Goal: Information Seeking & Learning: Understand process/instructions

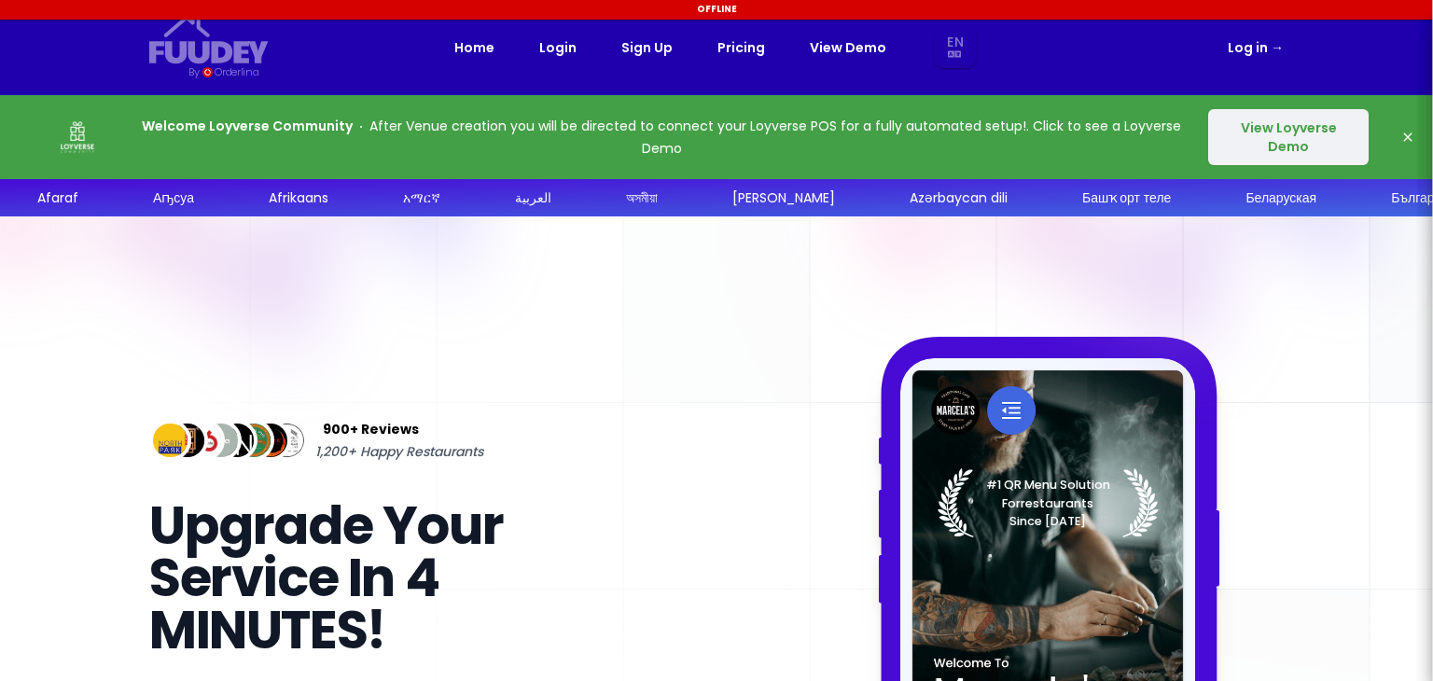
select select "en"
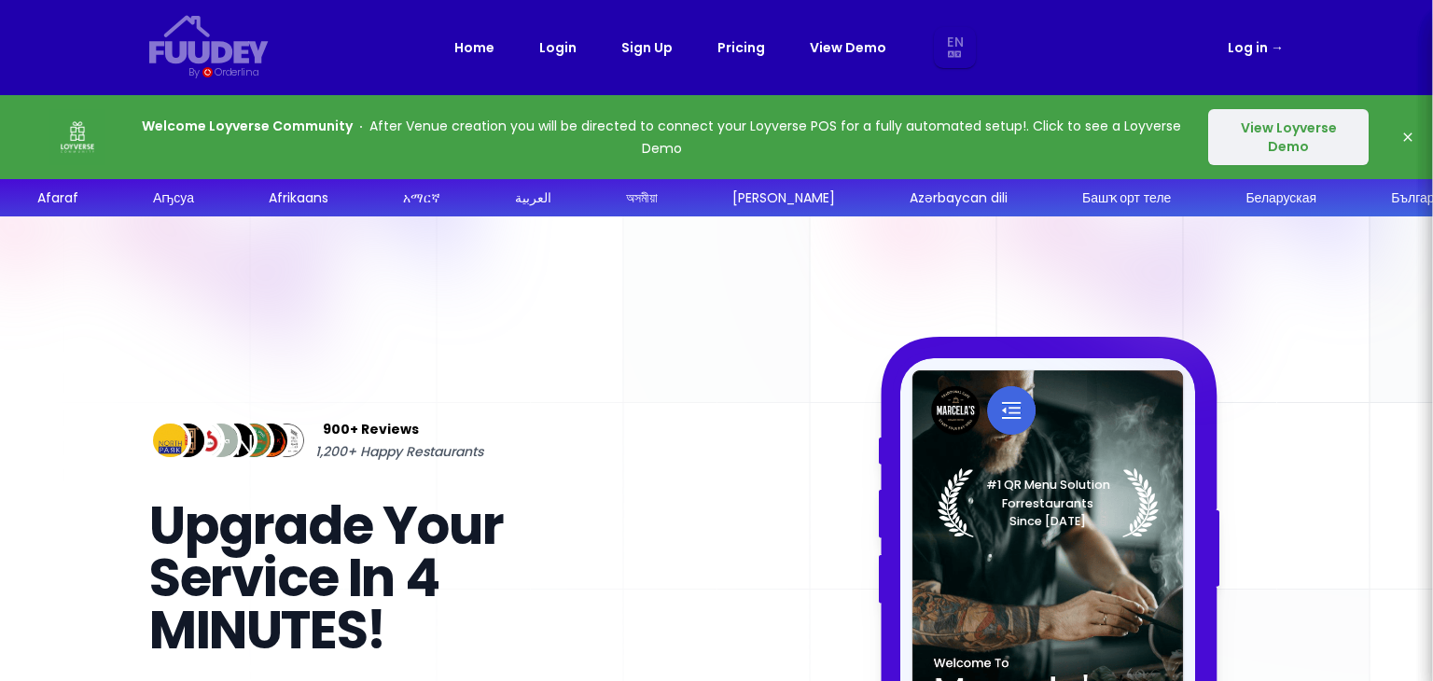
select select "en"
click at [1302, 143] on button "View Loyverse Demo" at bounding box center [1288, 137] width 160 height 56
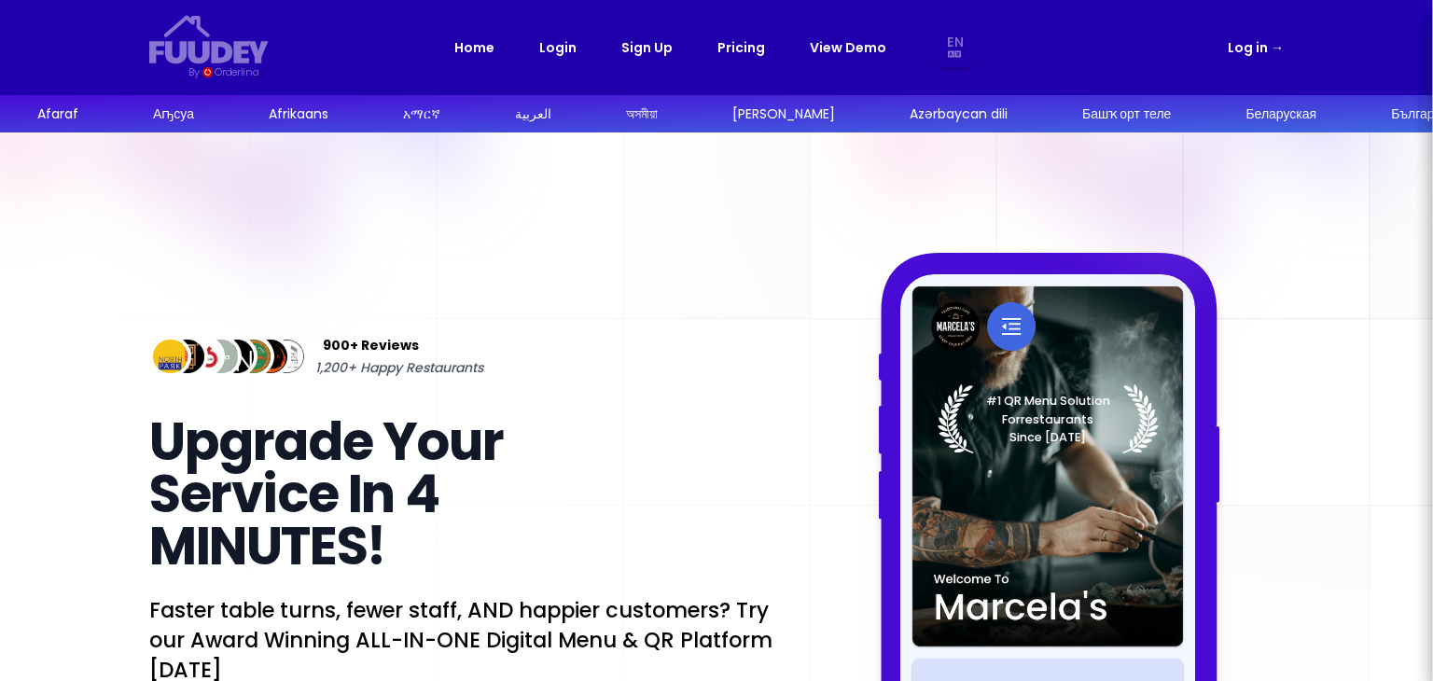
select select "en"
click at [485, 47] on link "Home" at bounding box center [474, 47] width 40 height 22
select select "en"
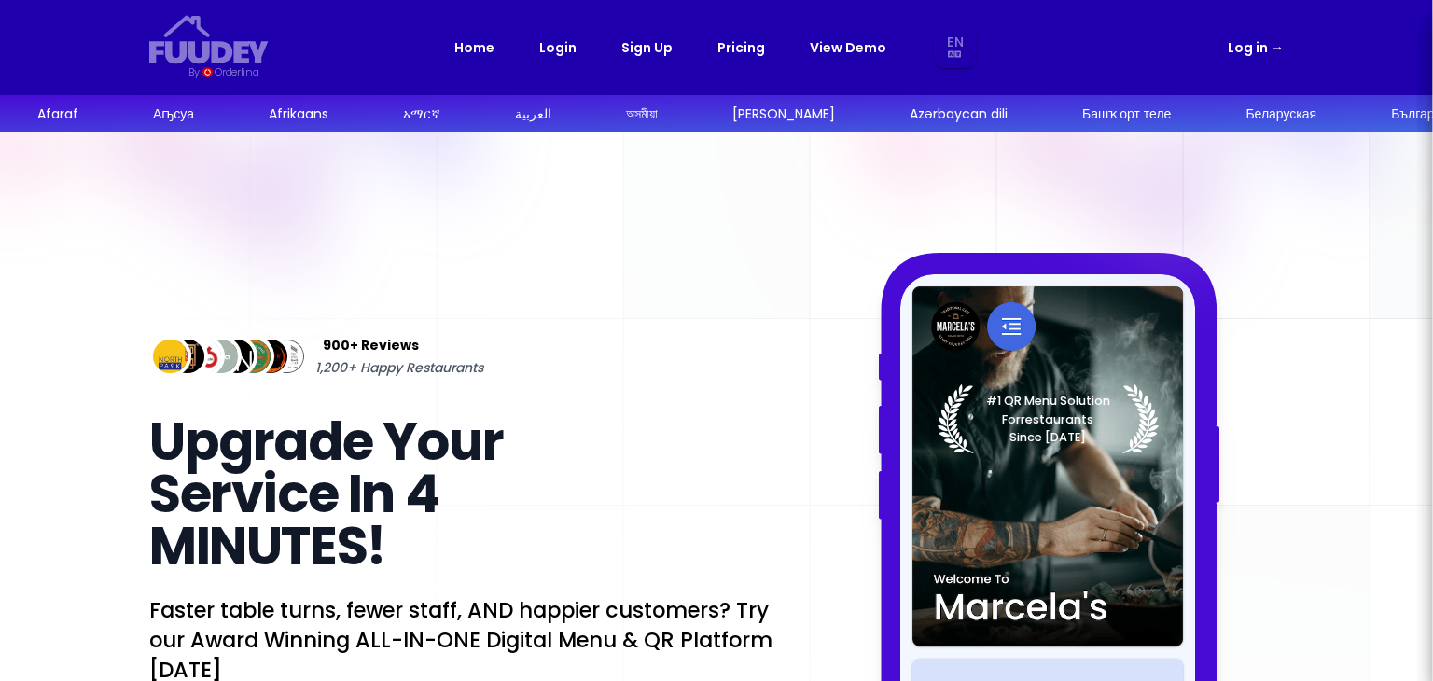
click at [563, 46] on link "Login" at bounding box center [557, 47] width 37 height 22
select select "en"
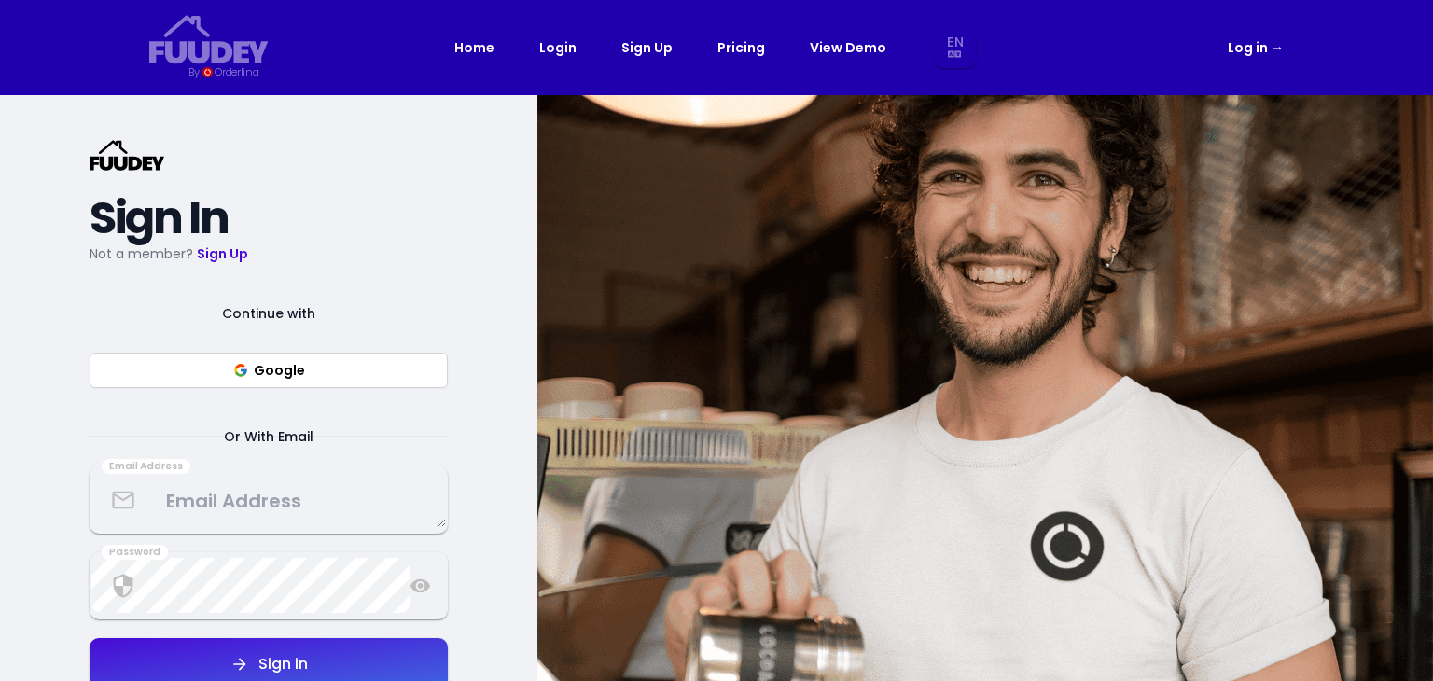
click at [276, 513] on textarea at bounding box center [268, 499] width 354 height 55
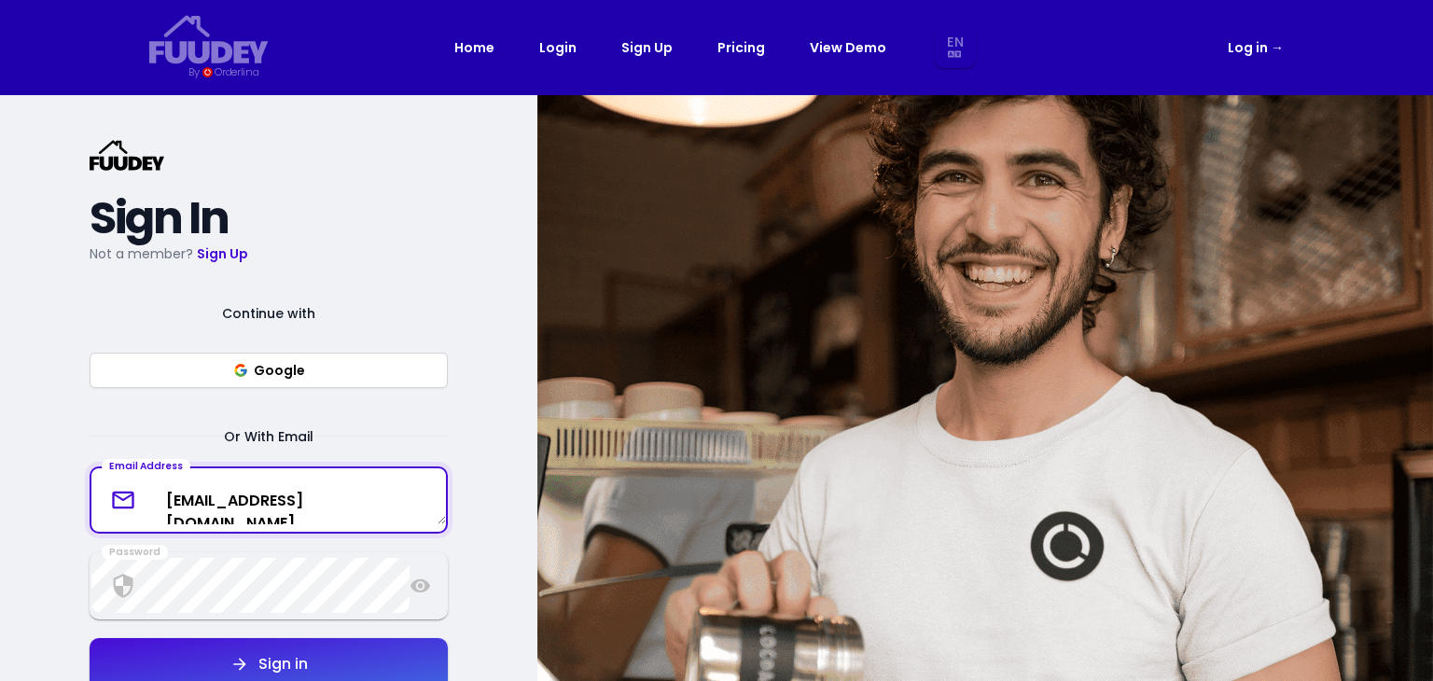
type textarea "kopihaus.byrbyts@gmail.com"
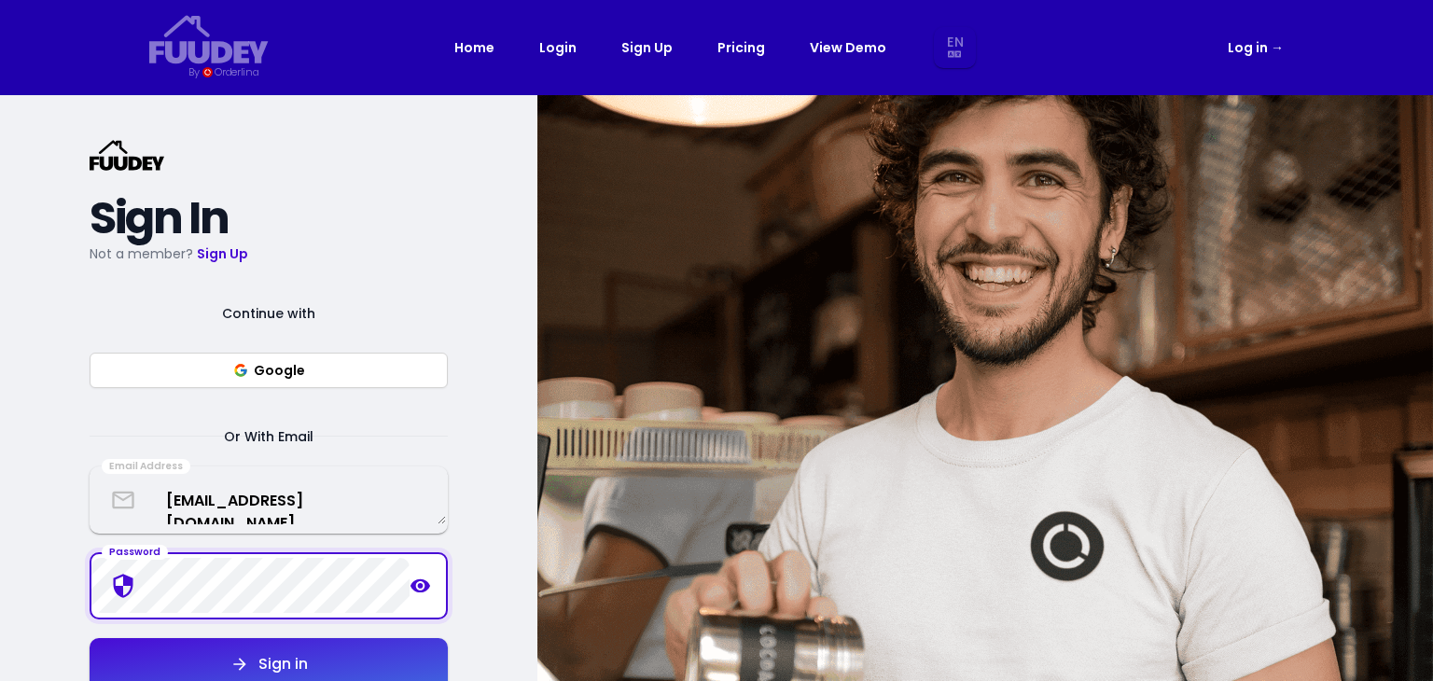
click at [422, 585] on icon at bounding box center [420, 585] width 20 height 14
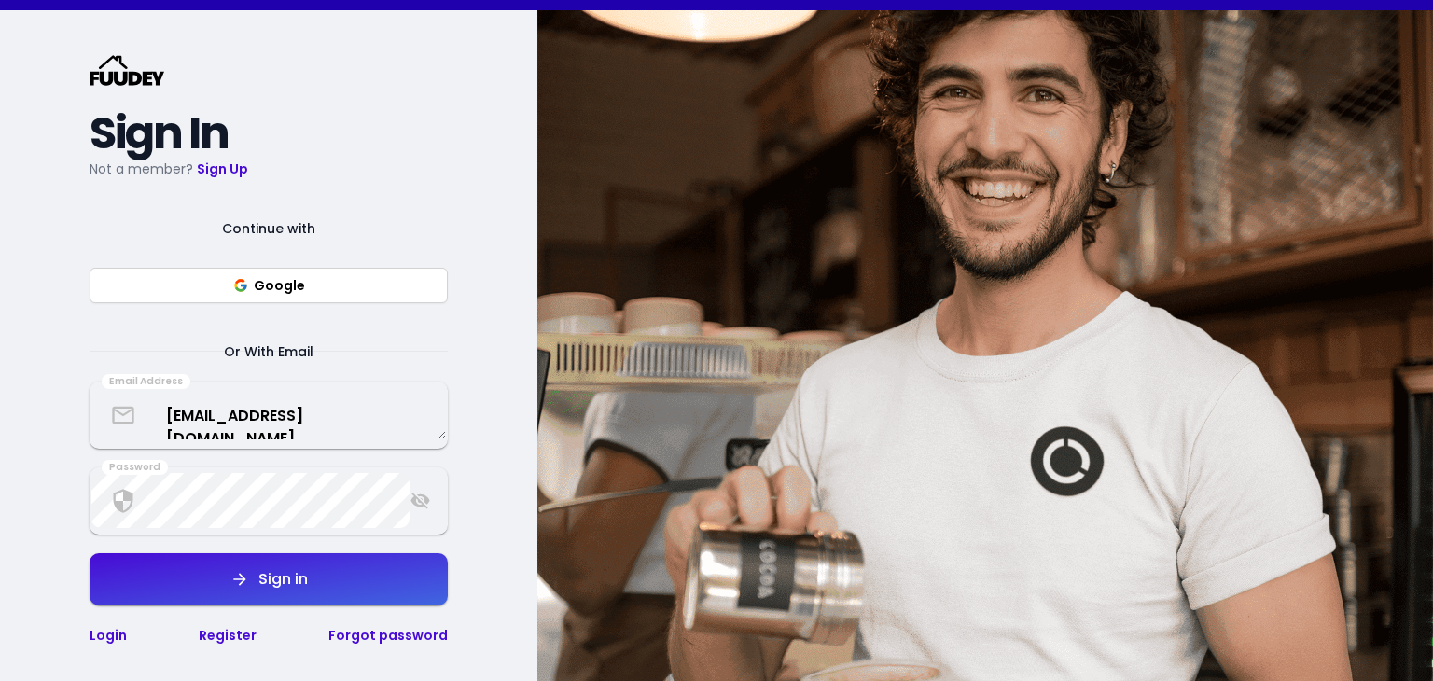
scroll to position [187, 0]
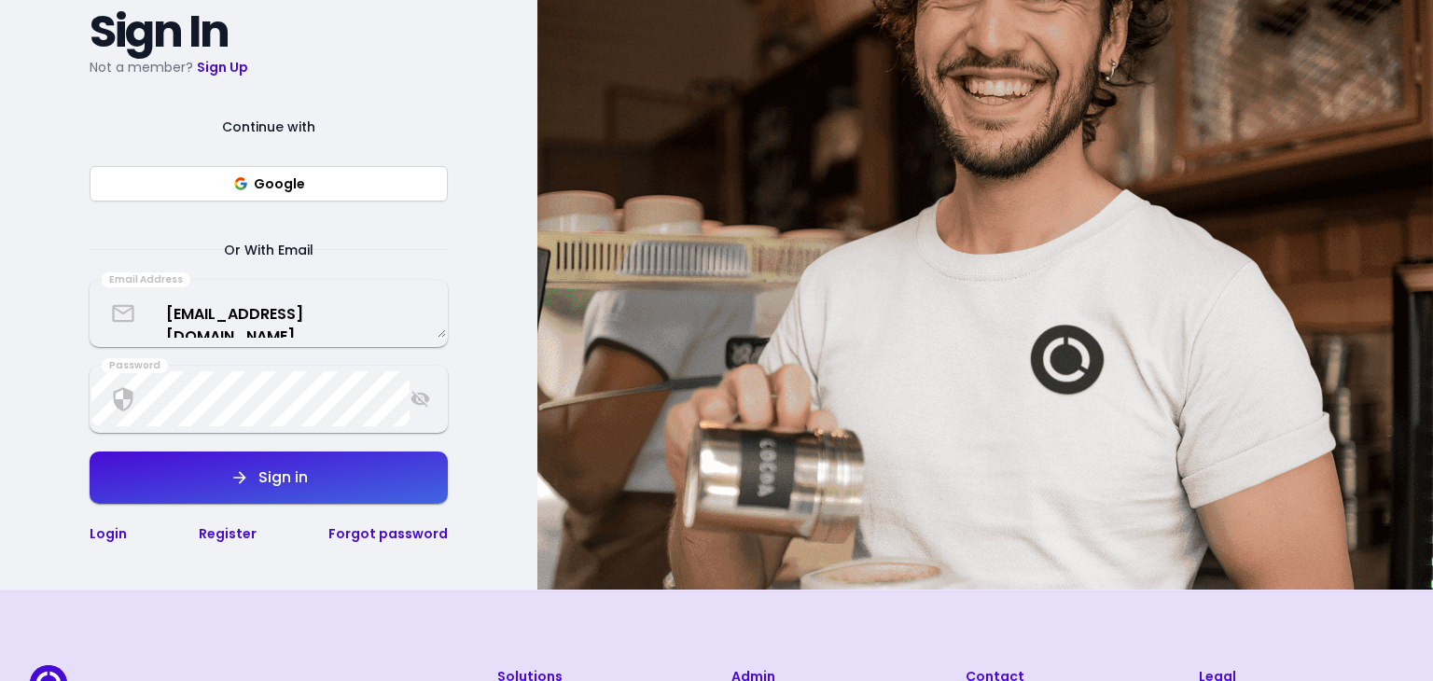
click at [312, 488] on button "Sign in" at bounding box center [269, 477] width 358 height 52
select select "en"
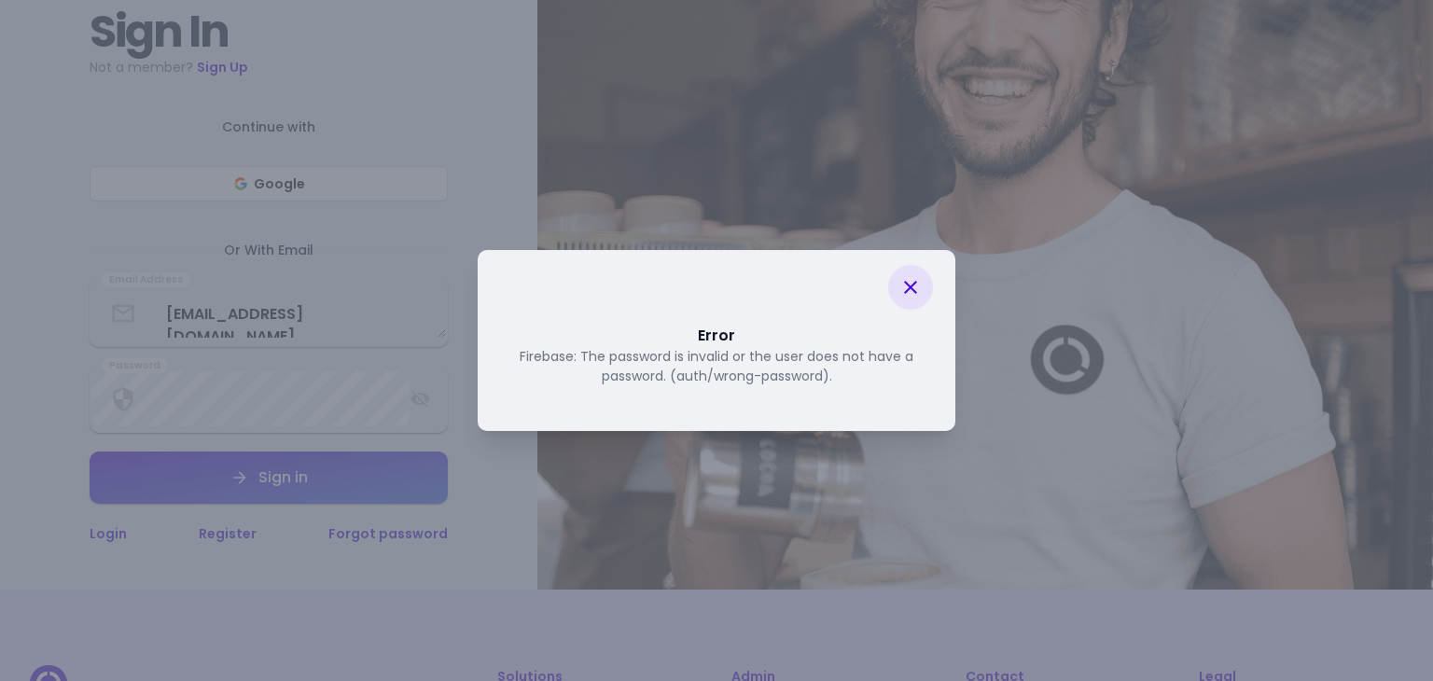
click at [914, 287] on icon at bounding box center [910, 287] width 22 height 22
select select "en"
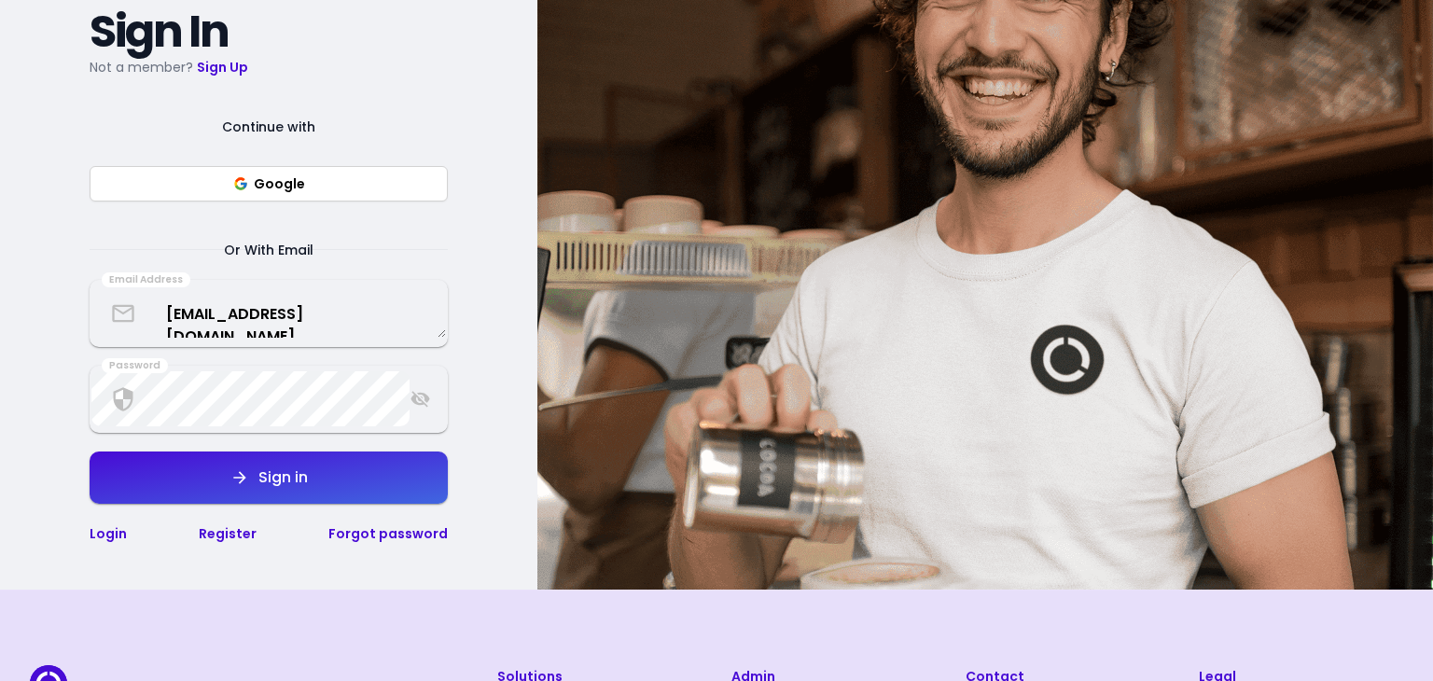
click at [239, 538] on link "Register" at bounding box center [228, 533] width 58 height 19
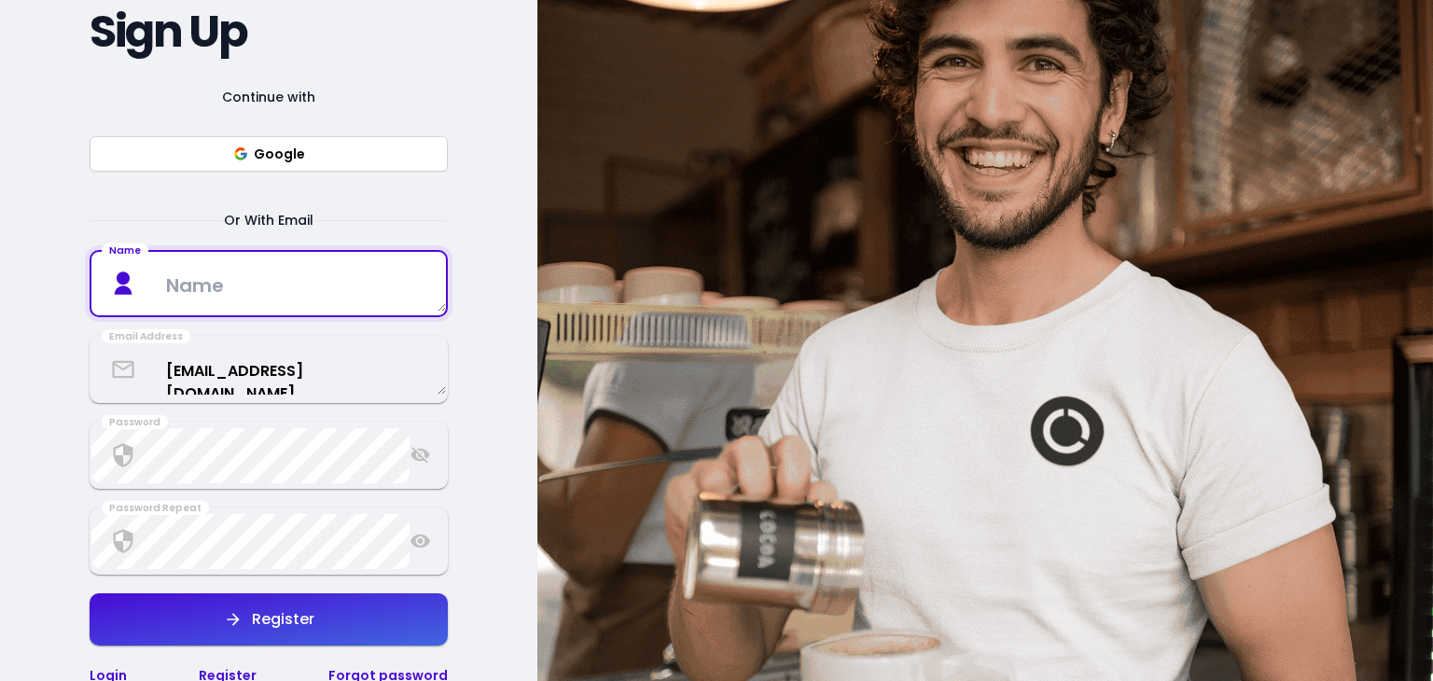
click at [293, 288] on textarea at bounding box center [268, 283] width 354 height 55
type textarea "K"
type textarea "KOPIHAUS BY RBYTS - THE QUIET CUP & TABLETALK"
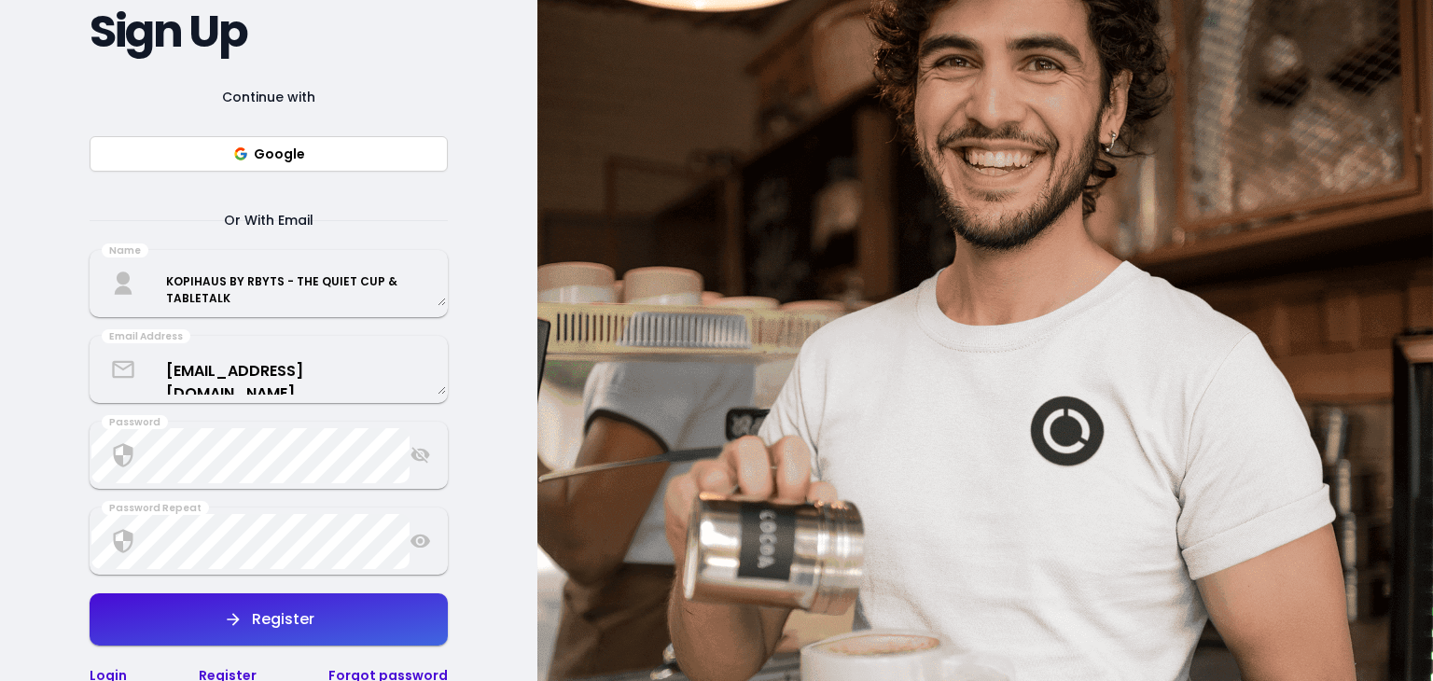
click at [426, 542] on icon at bounding box center [420, 541] width 20 height 14
click at [425, 542] on icon at bounding box center [419, 542] width 19 height 16
click at [422, 543] on icon at bounding box center [419, 541] width 21 height 22
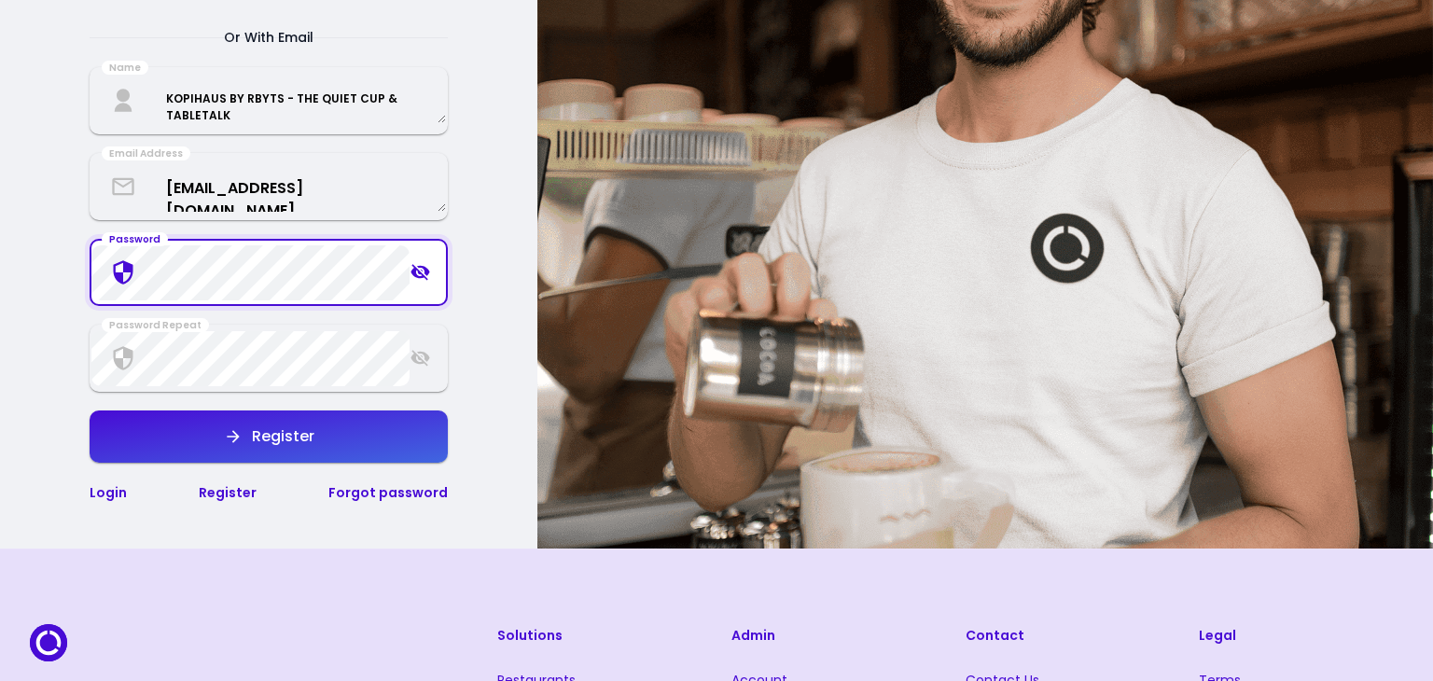
scroll to position [372, 0]
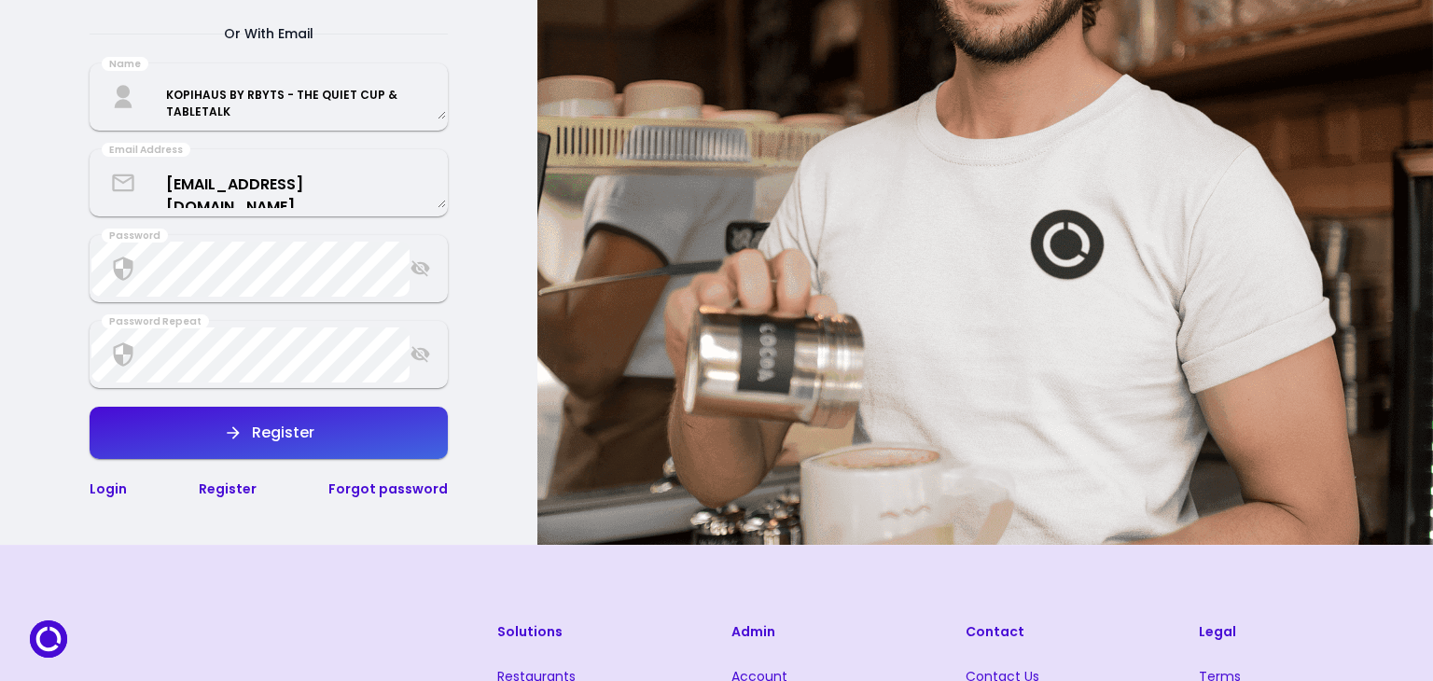
click at [309, 443] on button "Register" at bounding box center [269, 433] width 358 height 52
select select "en"
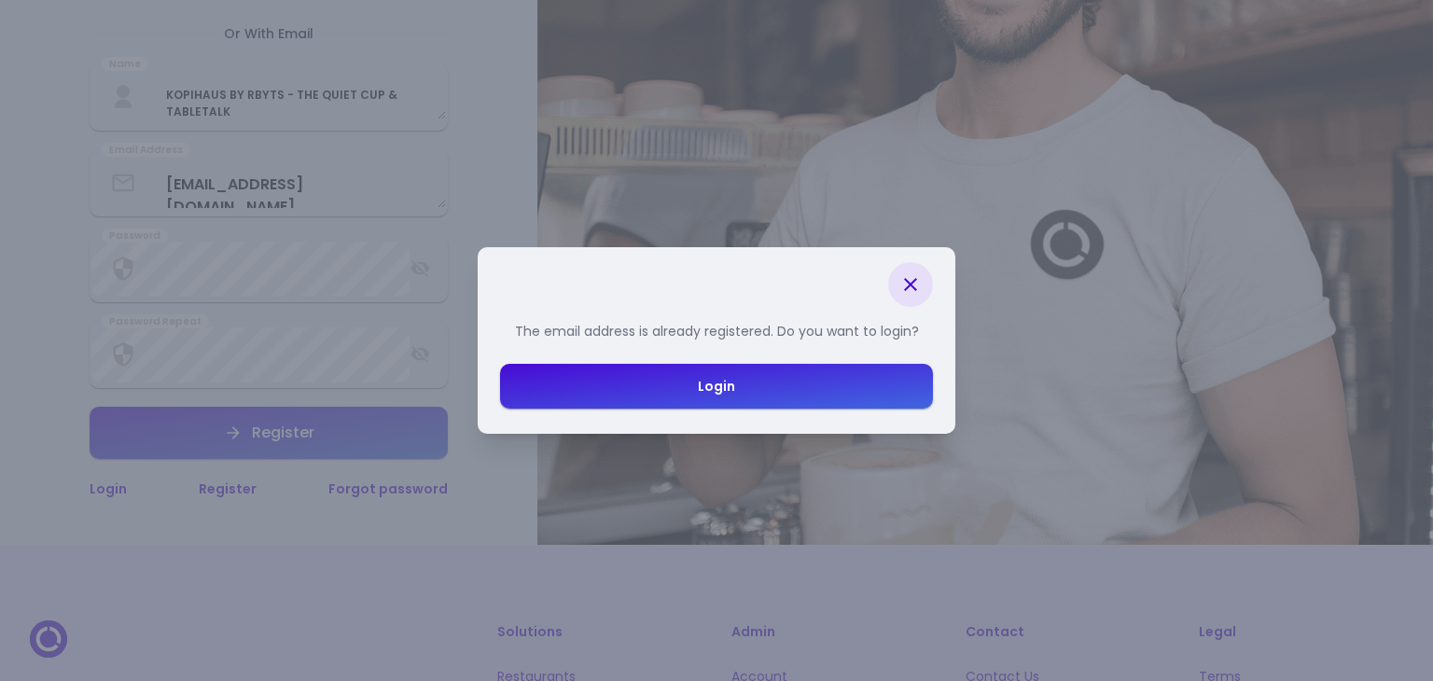
click at [728, 383] on div "Login" at bounding box center [716, 386] width 37 height 13
select select "en"
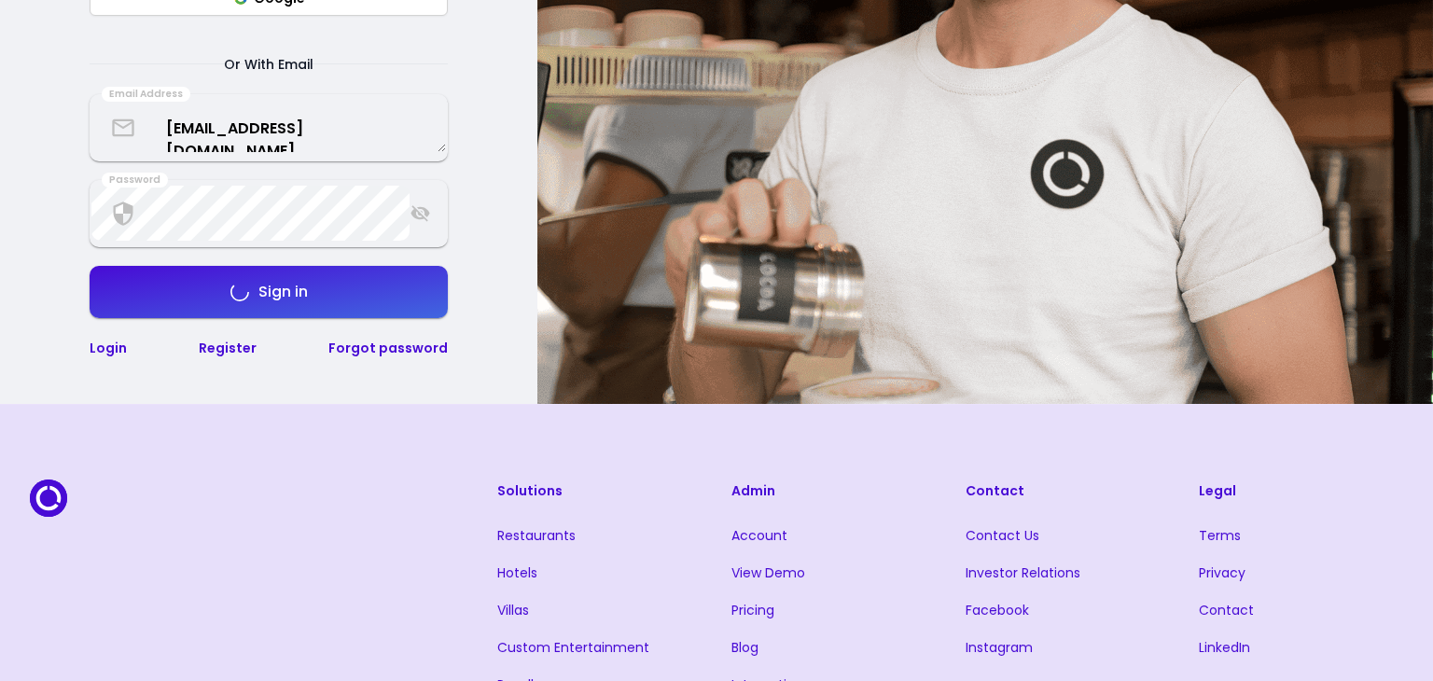
scroll to position [402, 0]
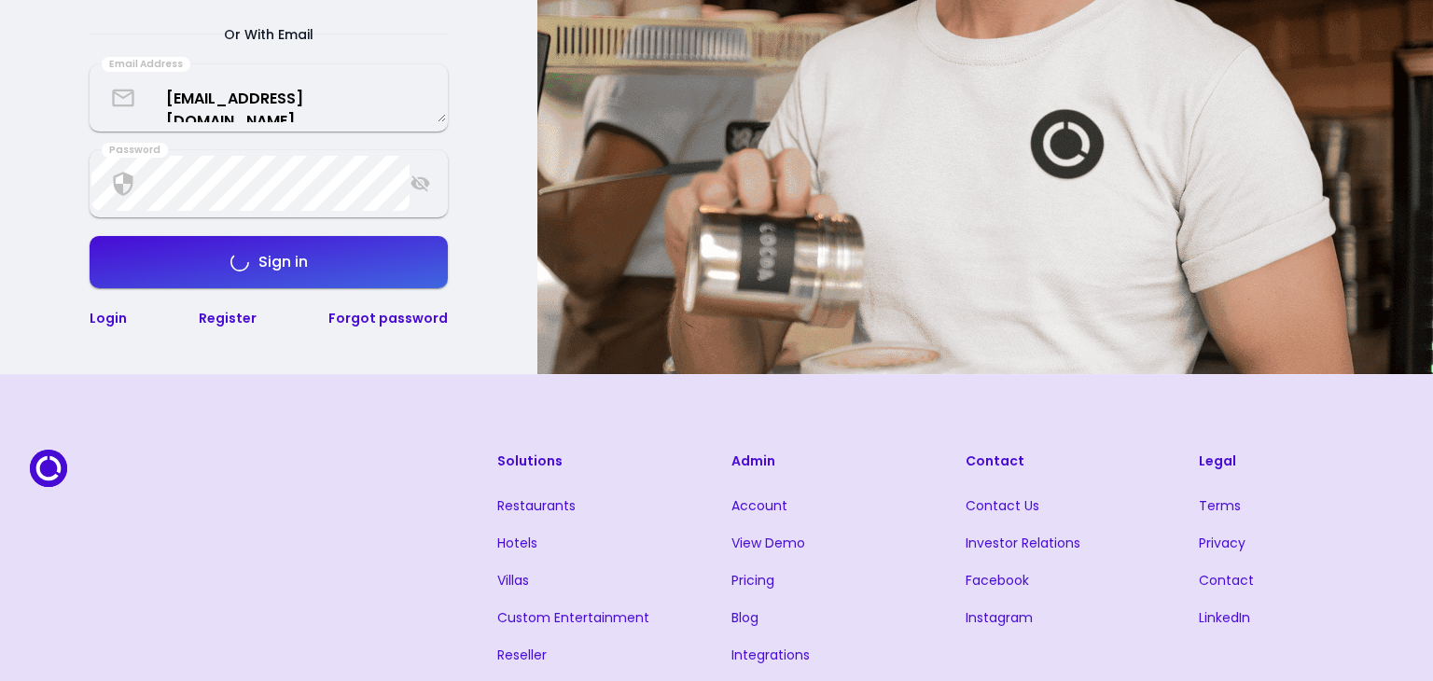
select select "en"
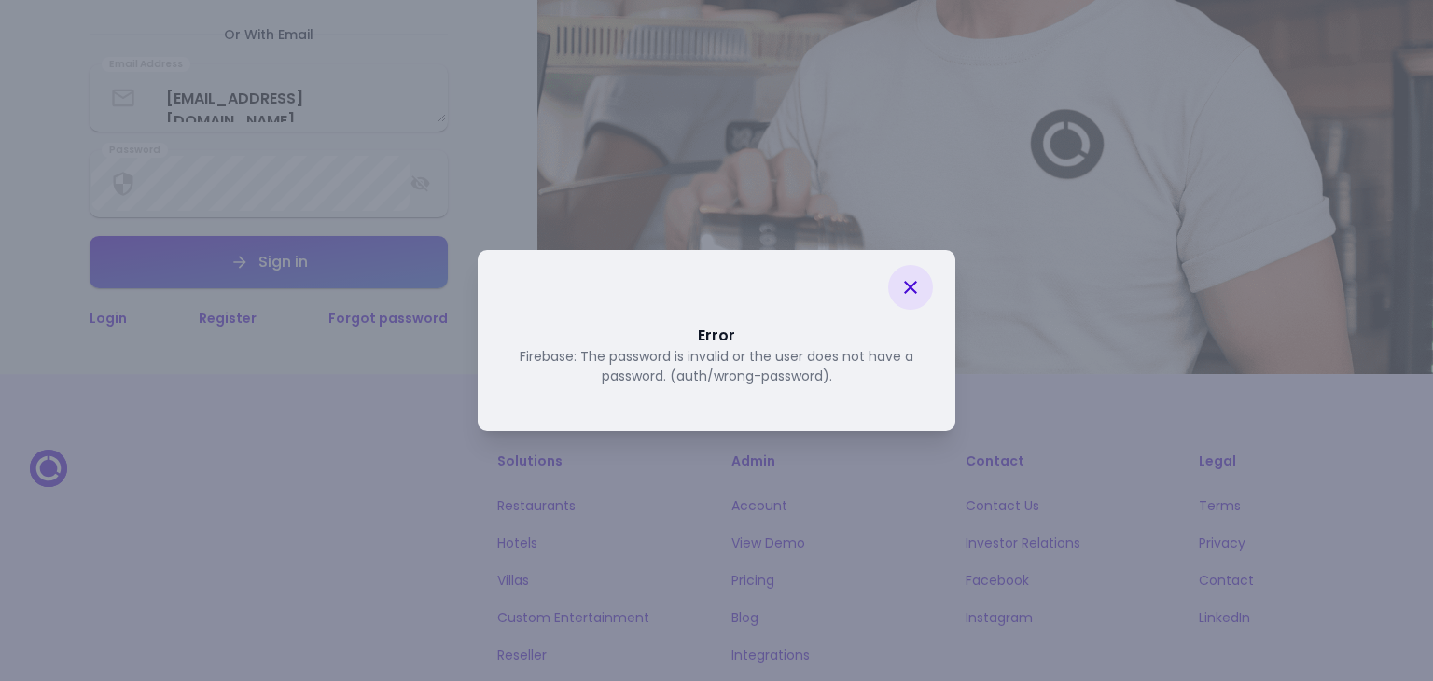
click at [915, 289] on icon at bounding box center [910, 287] width 22 height 22
select select "en"
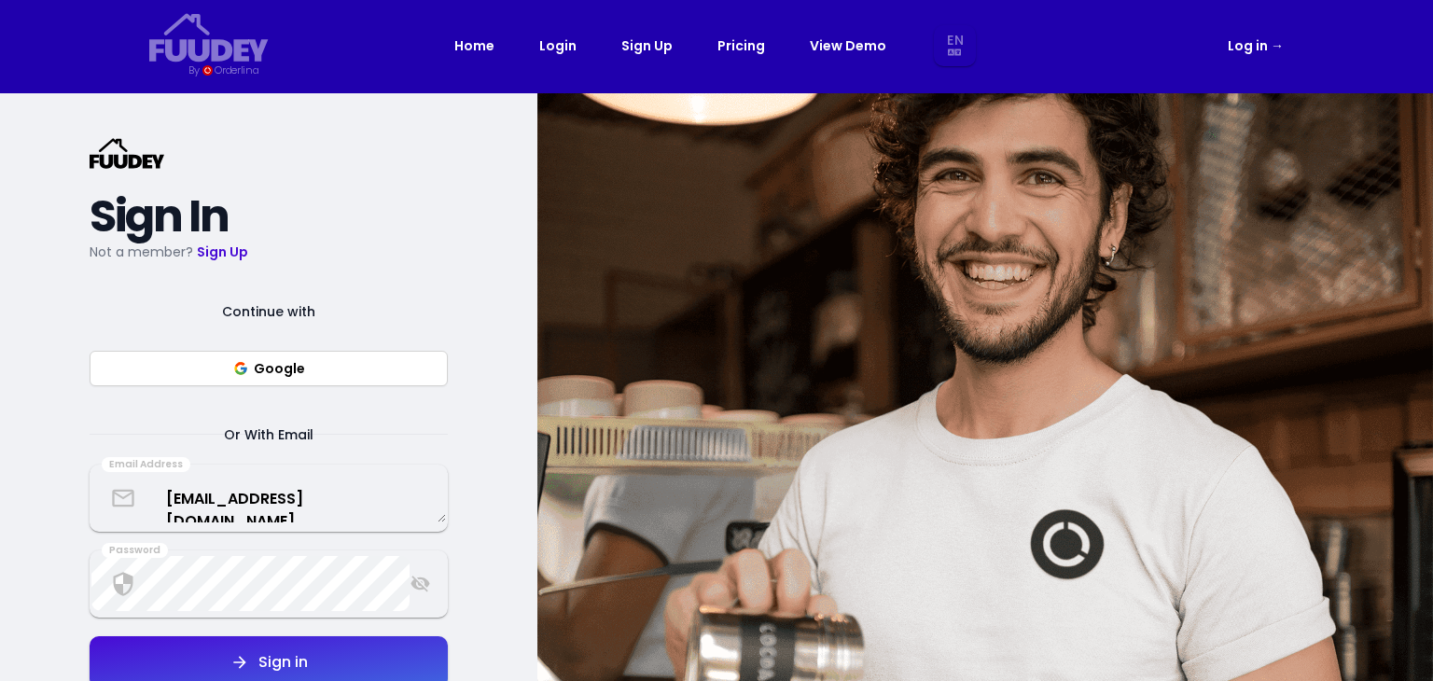
scroll to position [0, 0]
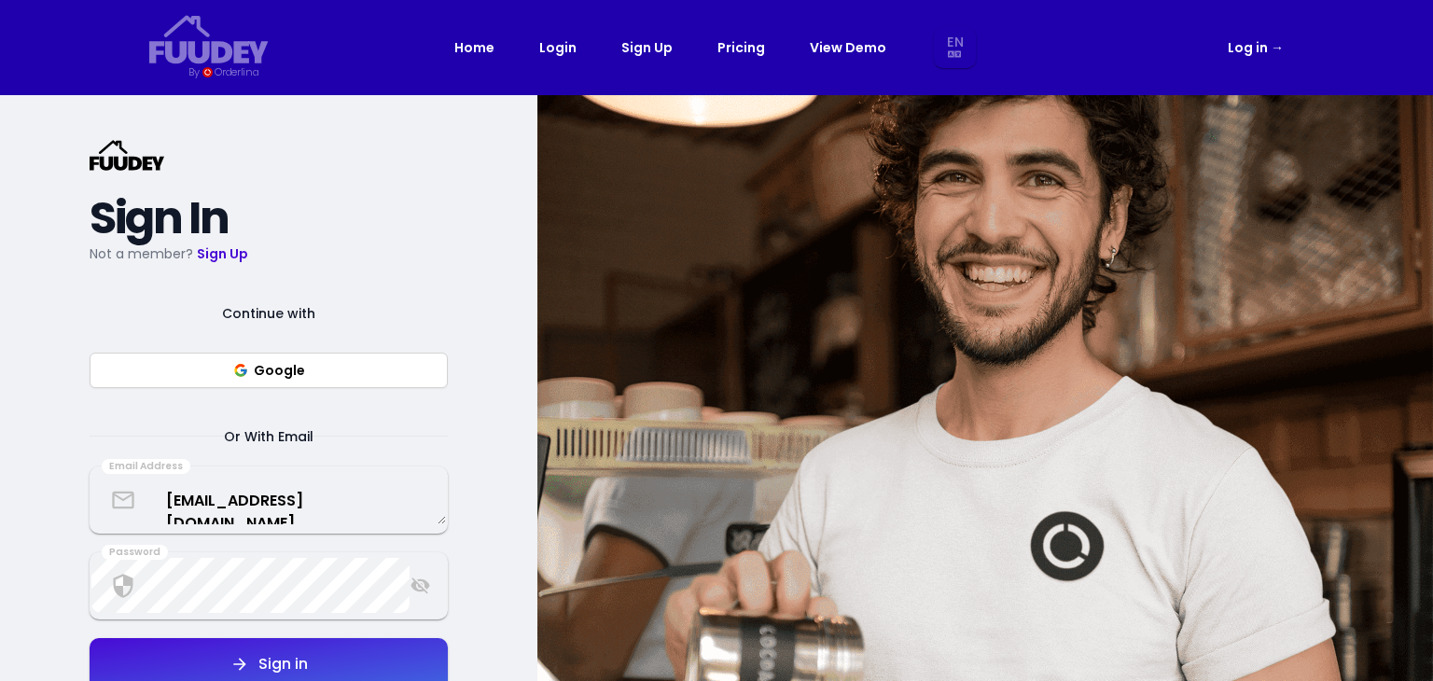
click at [349, 373] on button "Google" at bounding box center [269, 370] width 358 height 35
select select "en"
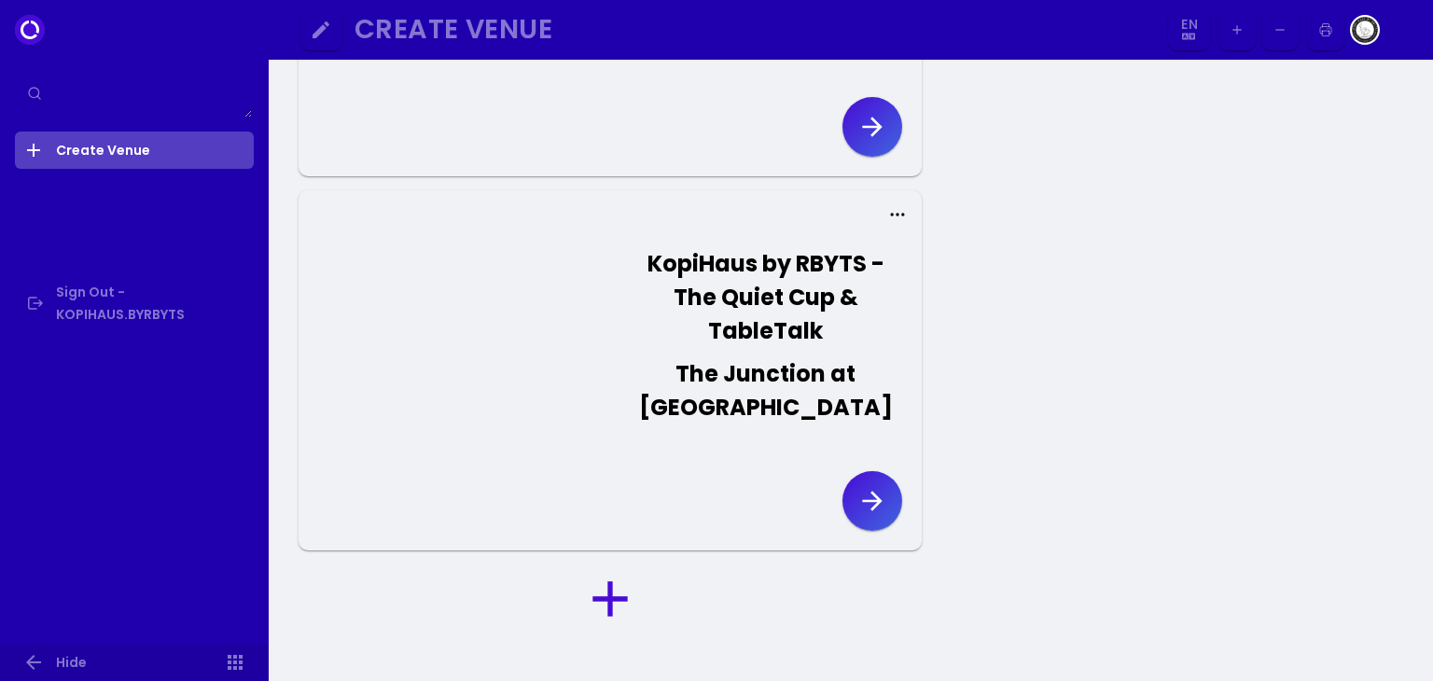
scroll to position [373, 0]
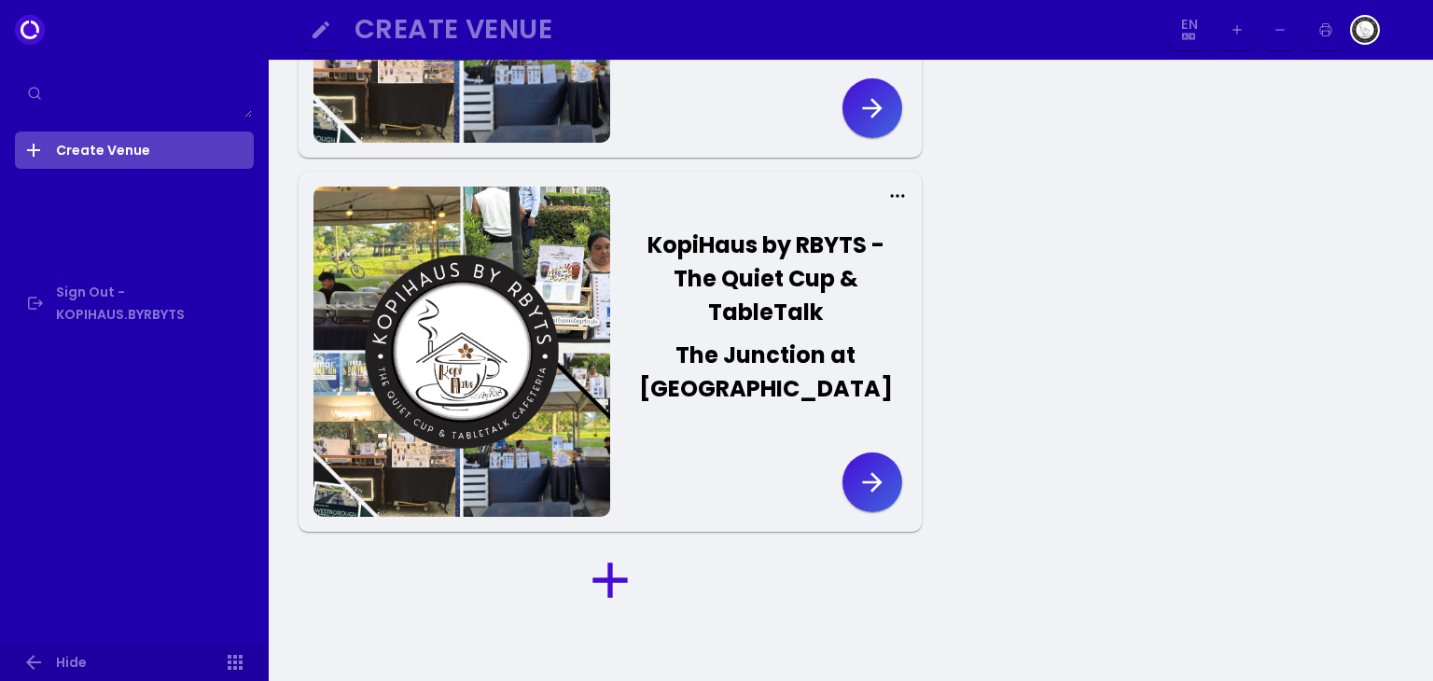
select select "en"
click at [30, 94] on icon at bounding box center [34, 93] width 15 height 15
click at [37, 94] on icon at bounding box center [34, 93] width 15 height 15
click at [110, 98] on textarea at bounding box center [134, 93] width 235 height 49
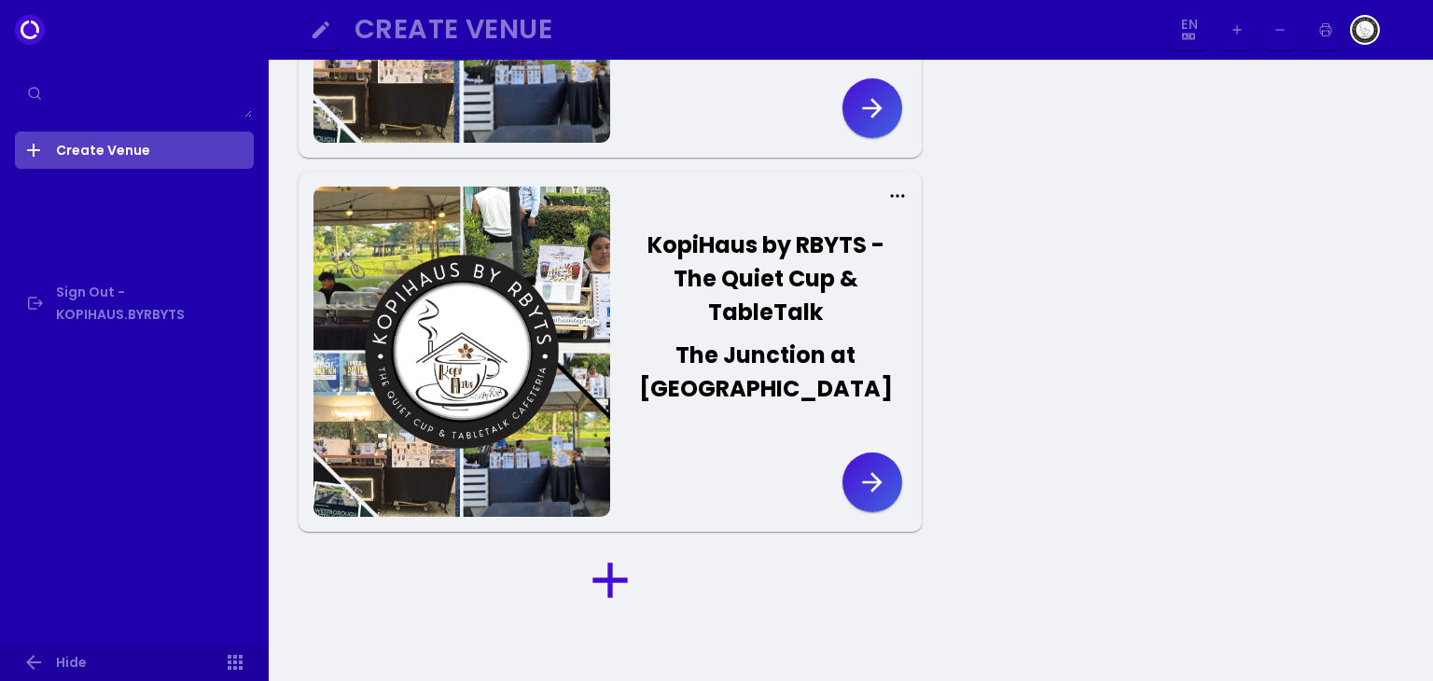
type textarea "h"
select select "en"
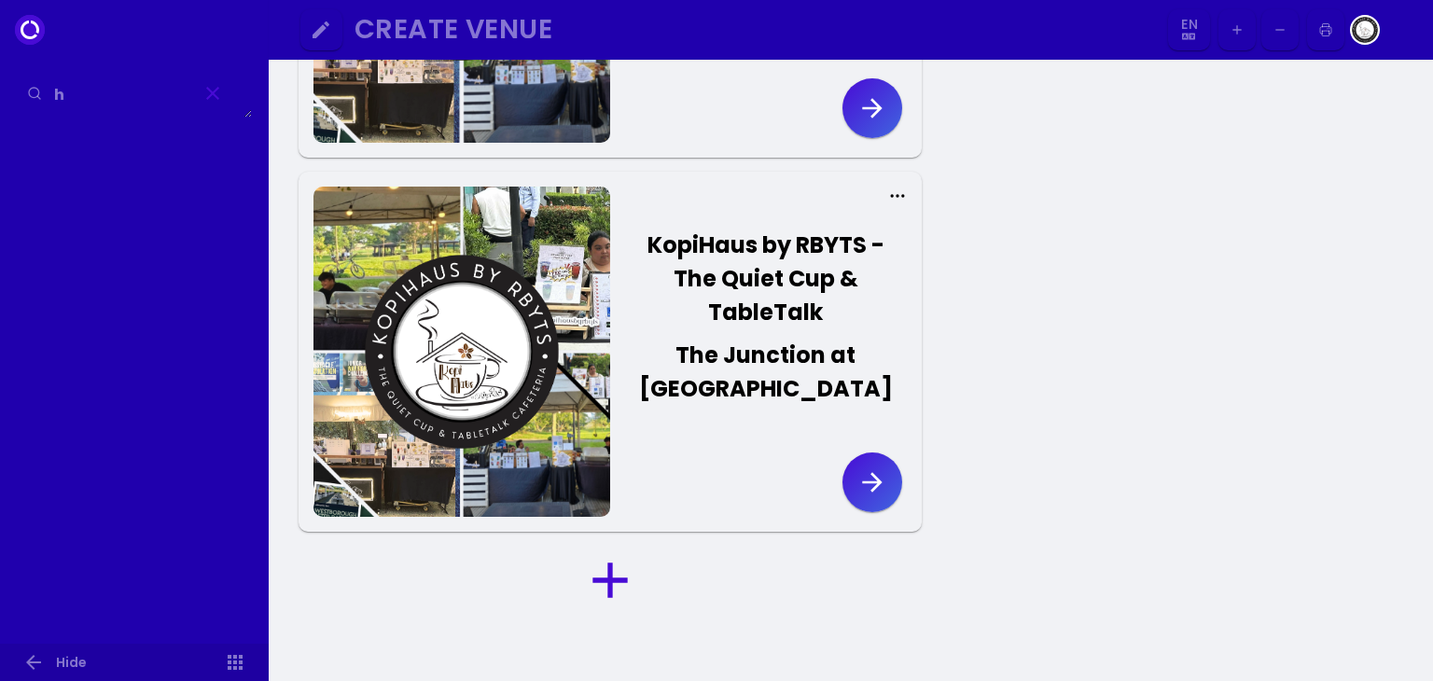
type textarea "ho"
select select "en"
type textarea "how"
select select "en"
type textarea "how t"
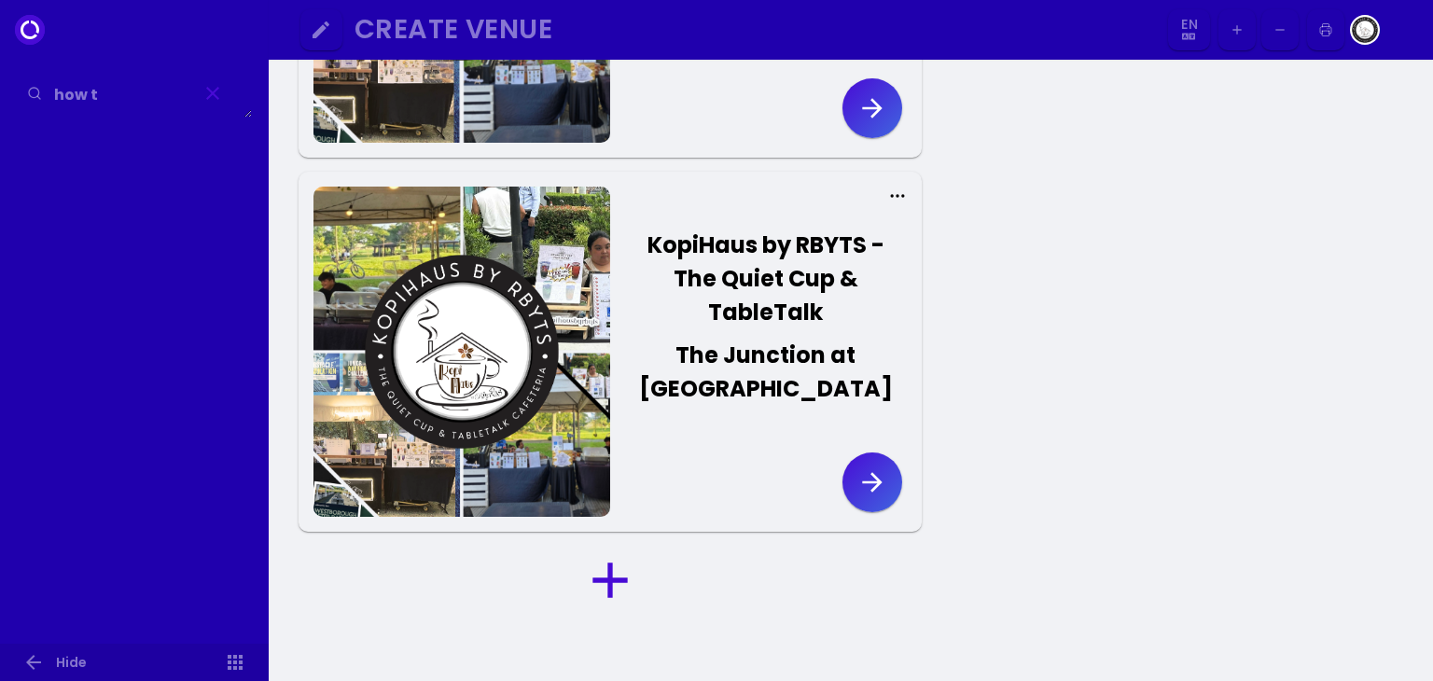
select select "en"
type textarea "how to"
select select "en"
type textarea "how to"
select select "en"
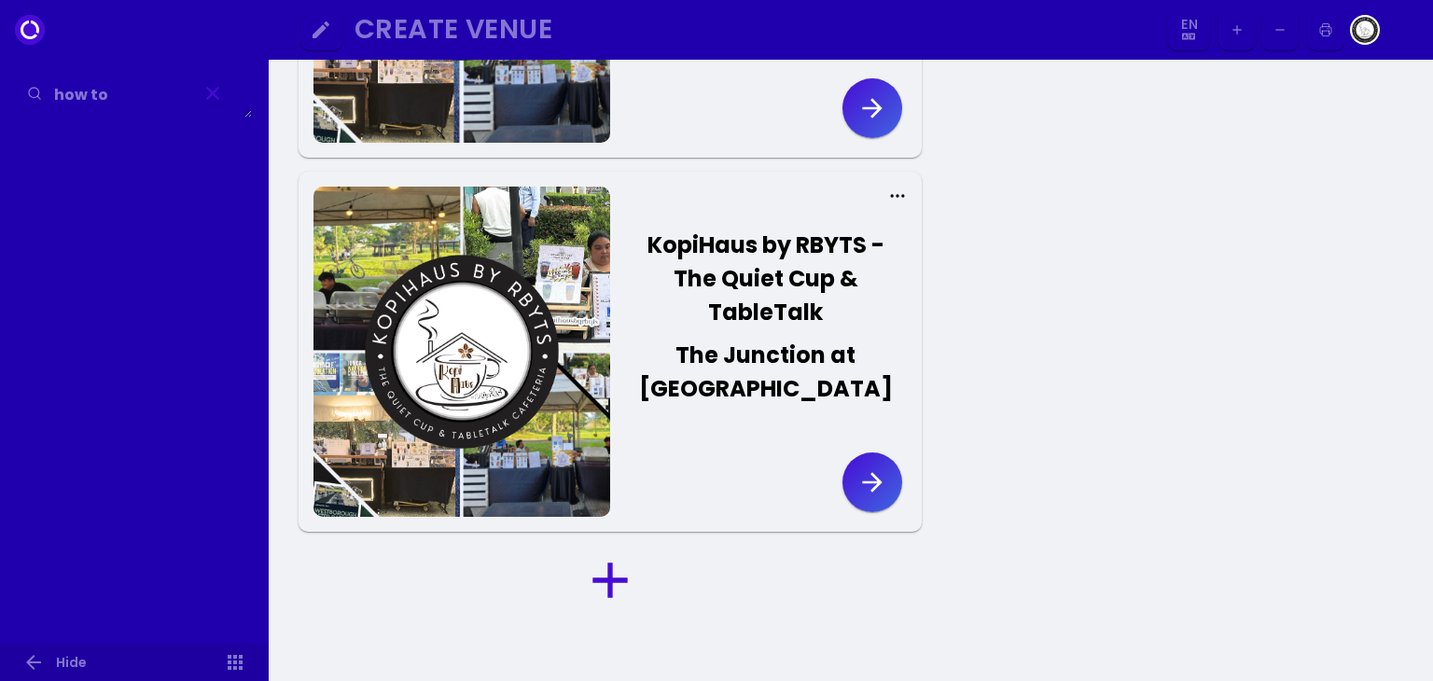
type textarea "how to c"
select select "en"
type textarea "how to conn"
select select "en"
type textarea "how to conne"
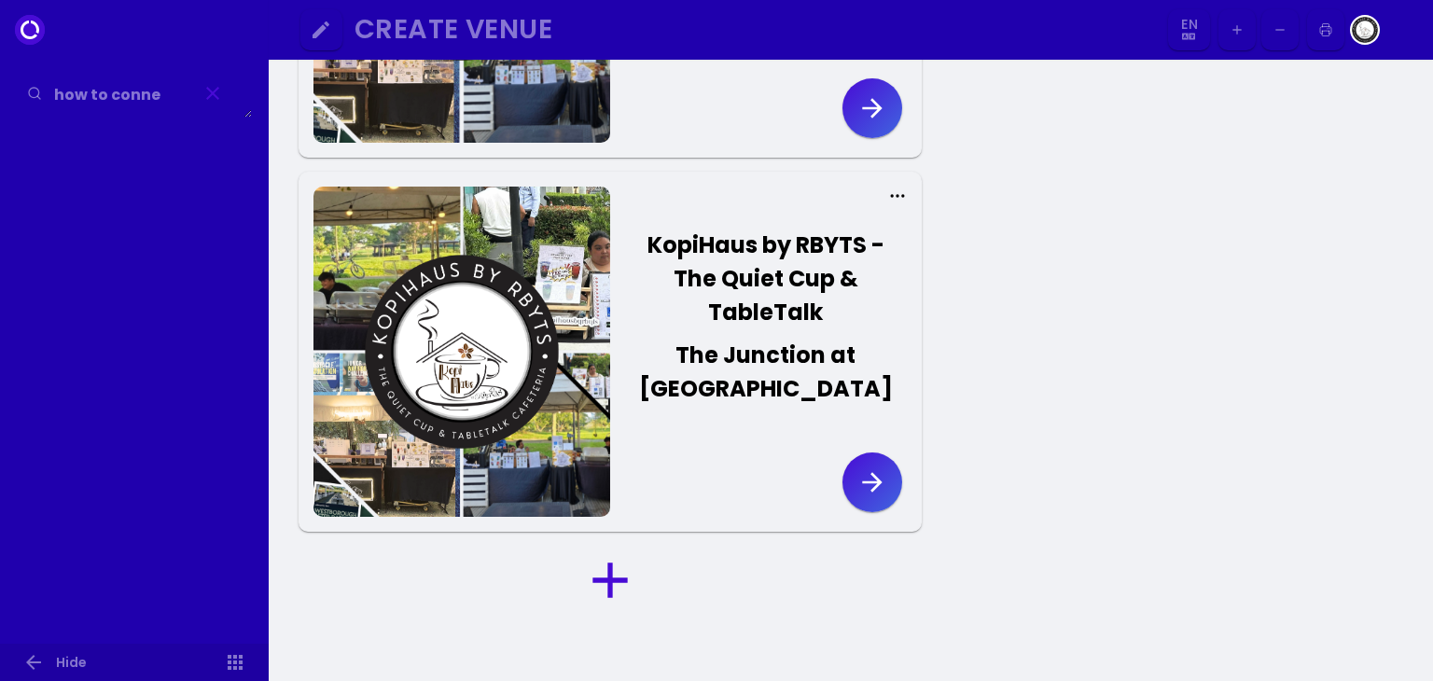
select select "en"
type textarea "how to connec"
select select "en"
type textarea "how to connect to"
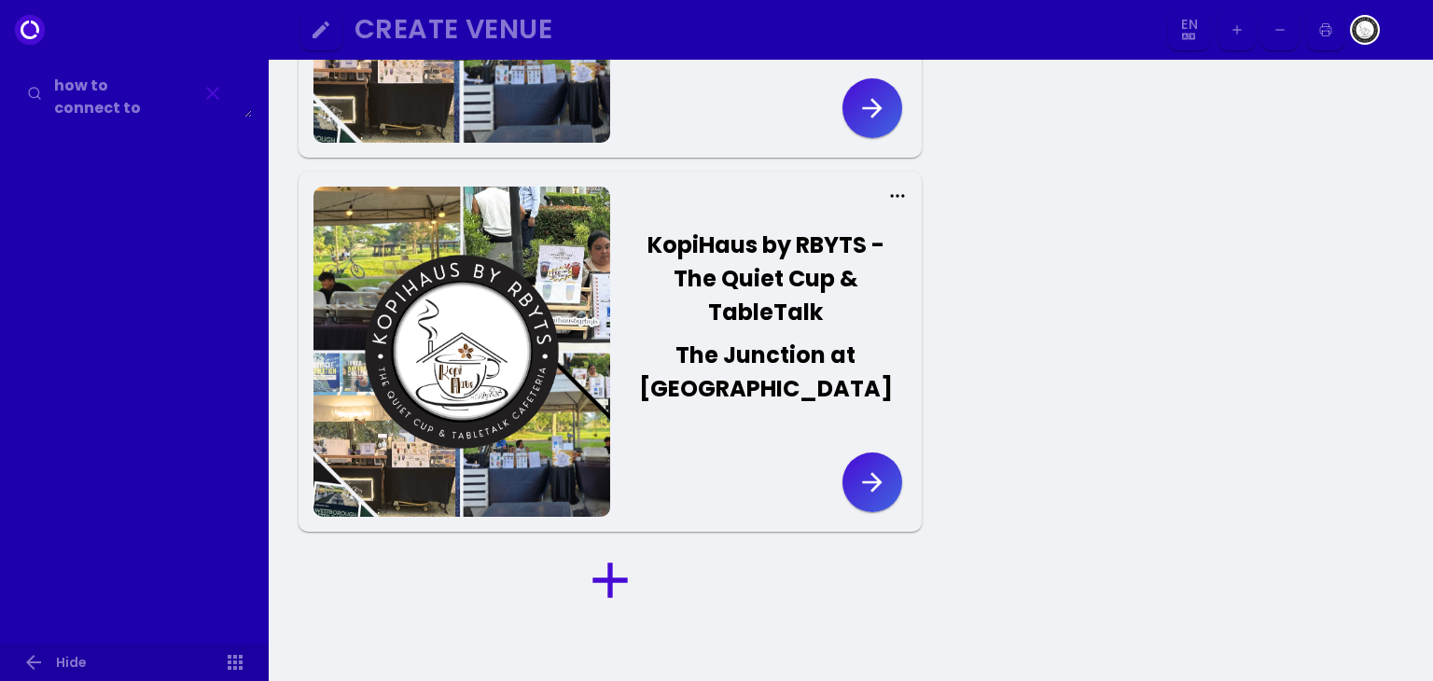
select select "en"
type textarea "how to connect to"
select select "en"
type textarea "how to connect to l"
select select "en"
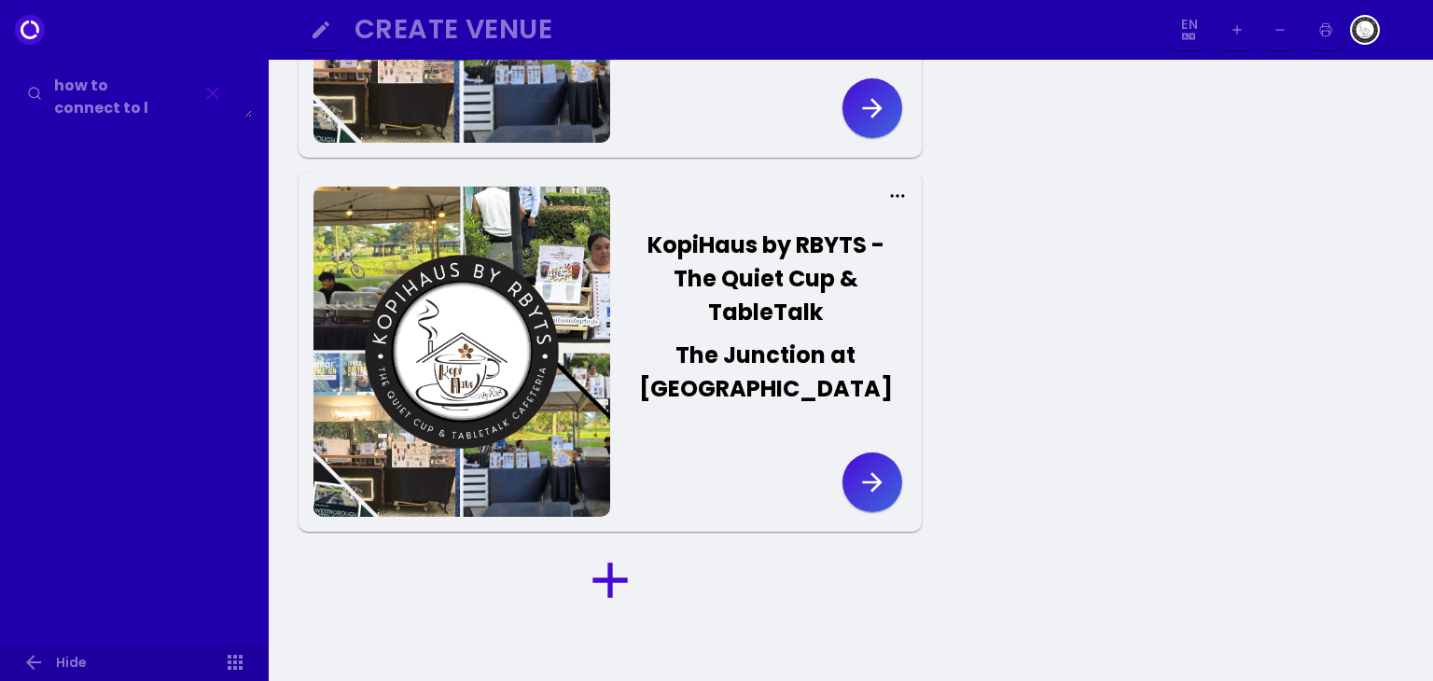
type textarea "how to connect to lo"
select select "en"
type textarea "how to connect to loy"
select select "en"
type textarea "how to connect to loyv"
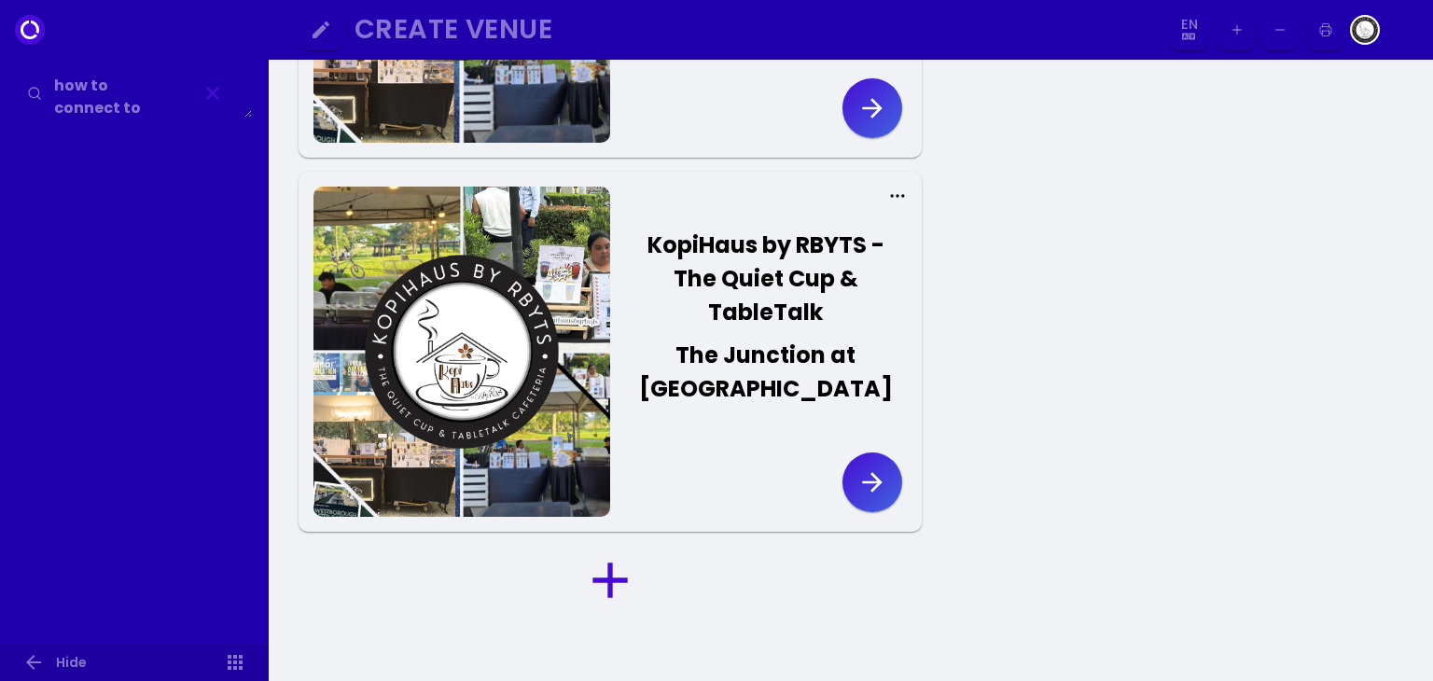
scroll to position [32, 0]
select select "en"
type textarea "how to connect to loyve"
select select "en"
type textarea "how to connect to loyver"
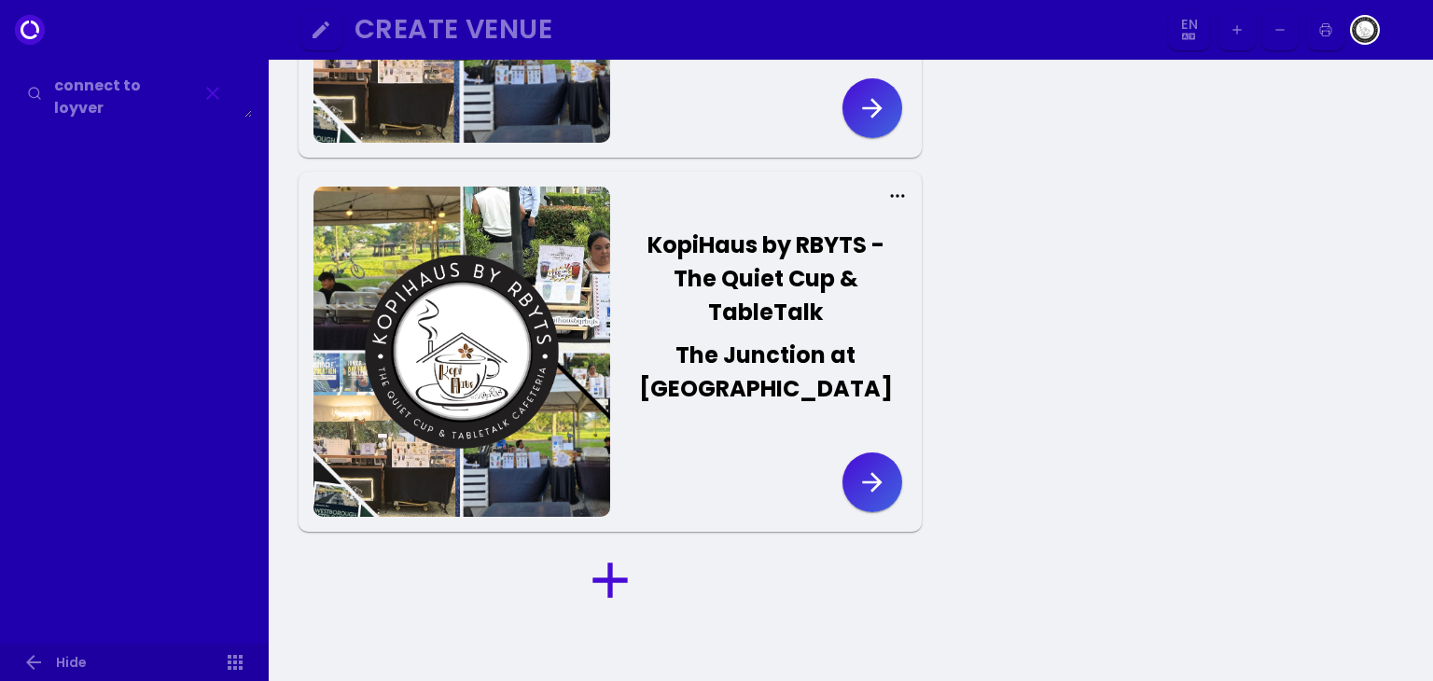
select select "en"
type textarea "how to connect to loyverse"
select select "en"
type textarea "how to connect to loyverse"
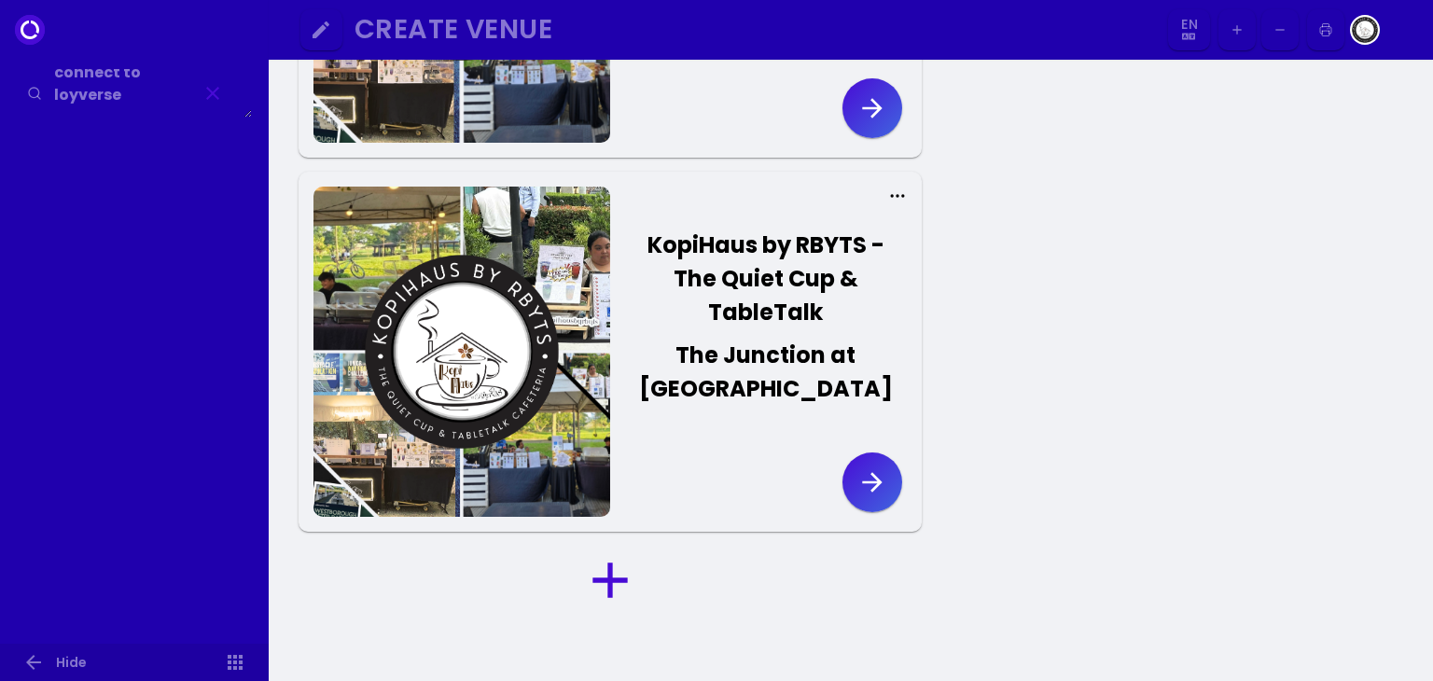
select select "en"
type textarea "how to connect to loyverse"
select select "en"
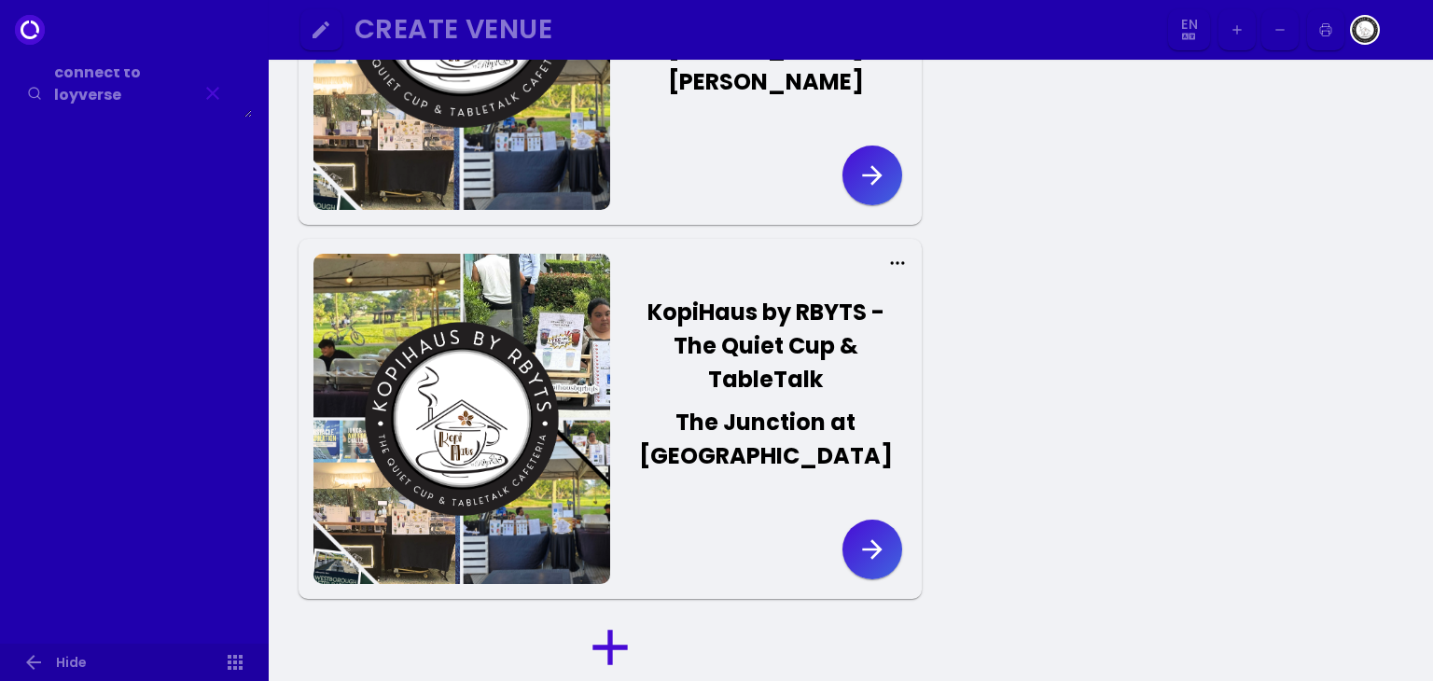
scroll to position [280, 0]
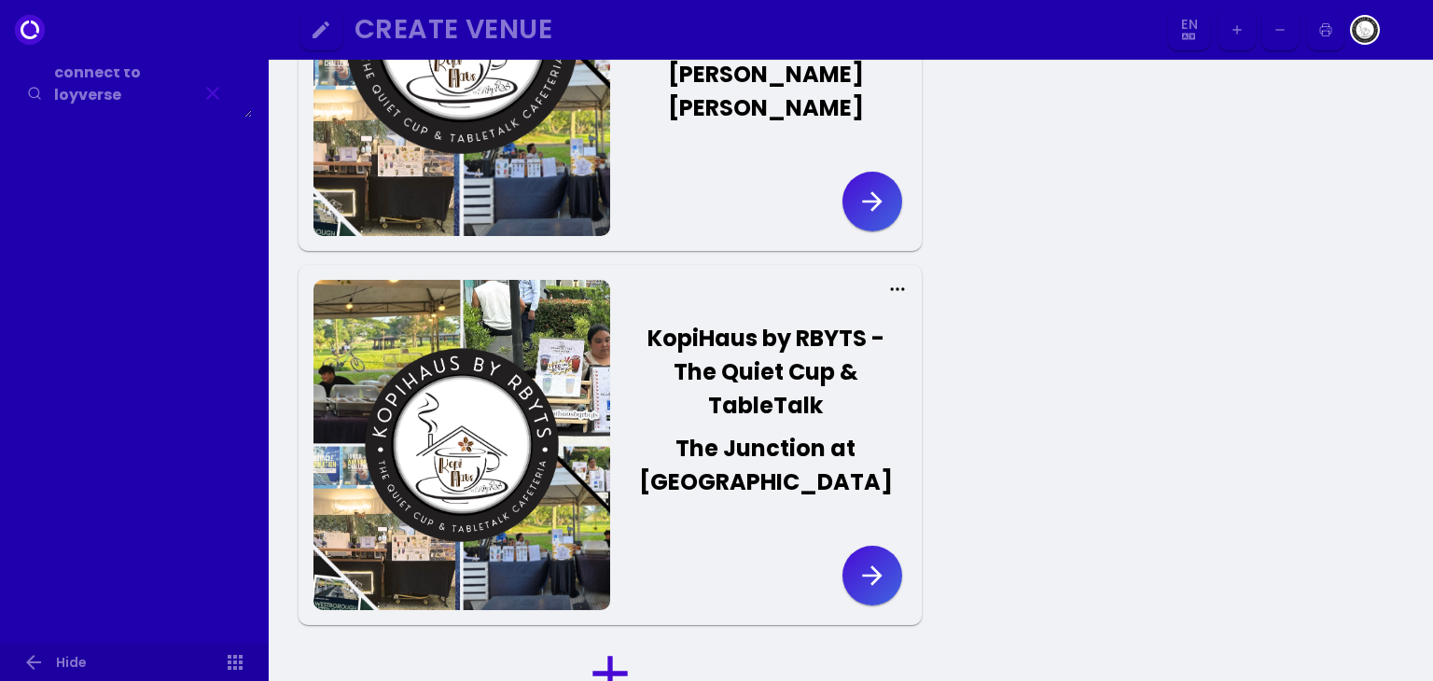
click at [160, 109] on textarea "how to connect to loyverse" at bounding box center [134, 93] width 235 height 49
type textarea "how to connect to loyverse"
click at [220, 113] on button "button" at bounding box center [213, 93] width 60 height 52
select select "en"
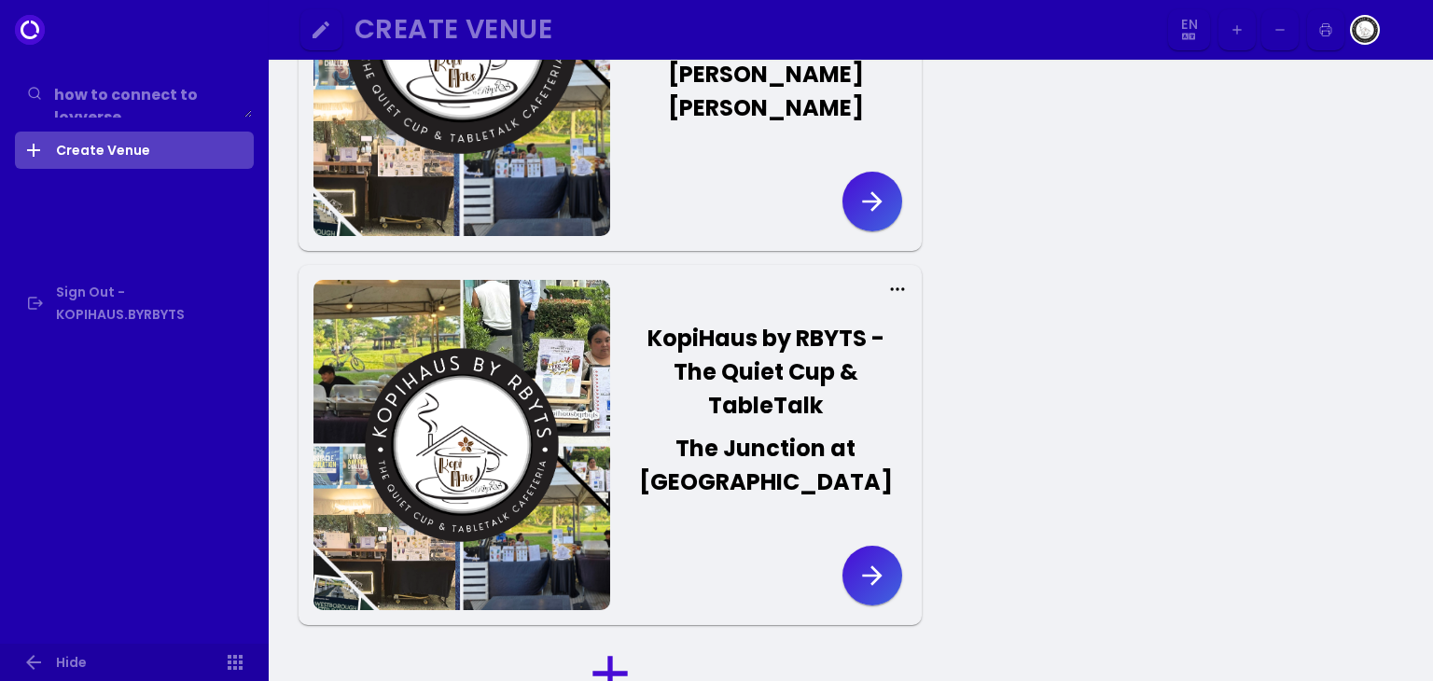
click at [122, 162] on link "Create Venue" at bounding box center [134, 150] width 239 height 37
select select "en"
click at [62, 93] on textarea "how to connect to loyverse" at bounding box center [134, 93] width 235 height 49
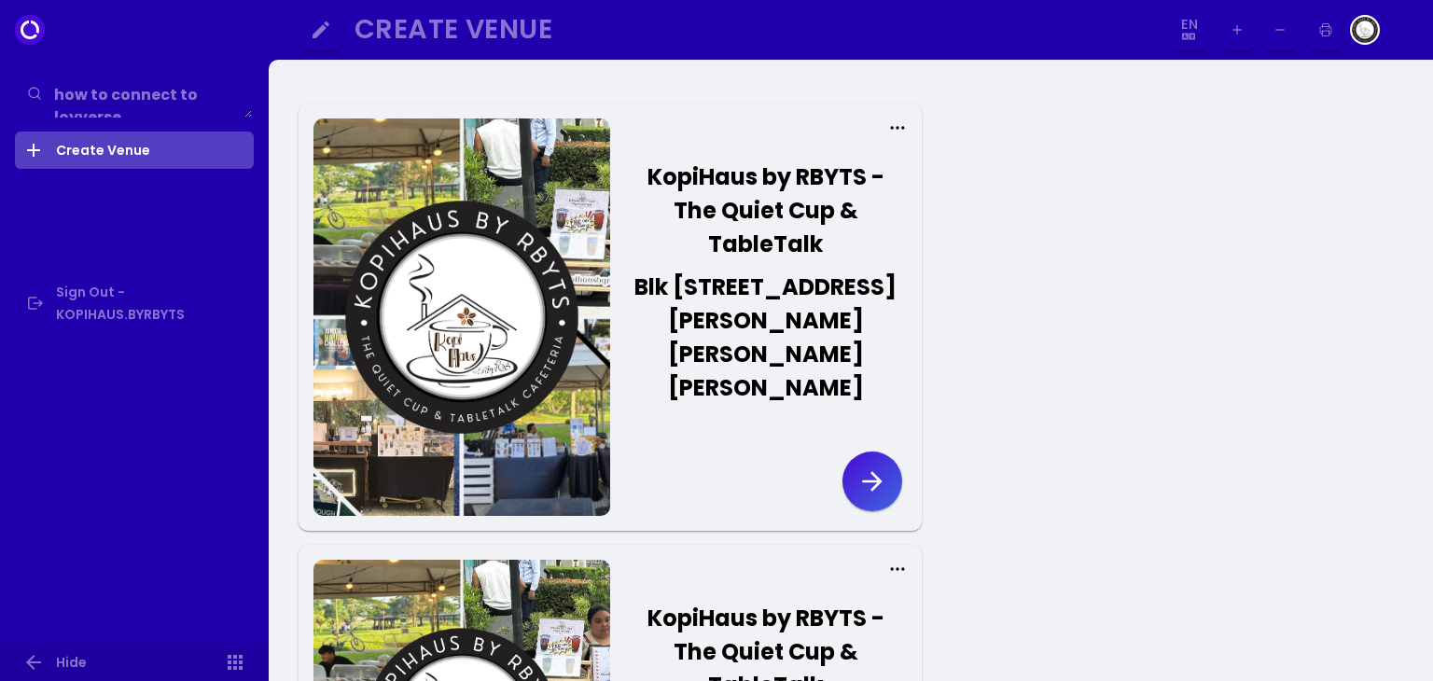
click at [230, 664] on icon at bounding box center [235, 662] width 22 height 22
select select "en"
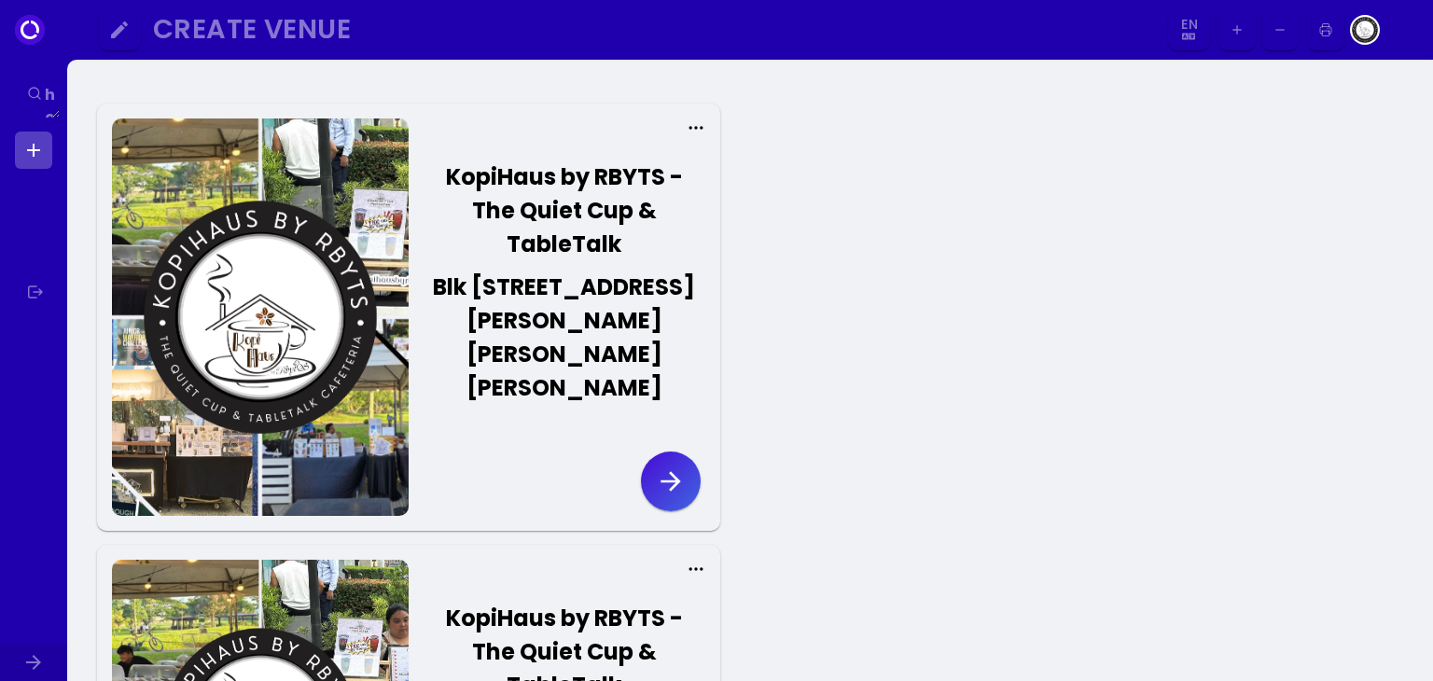
click at [52, 118] on div "how to connect to loyverse" at bounding box center [33, 340] width 67 height 681
click at [57, 118] on div "how to connect to loyverse" at bounding box center [33, 340] width 67 height 681
click at [27, 658] on icon at bounding box center [33, 662] width 22 height 22
select select "en"
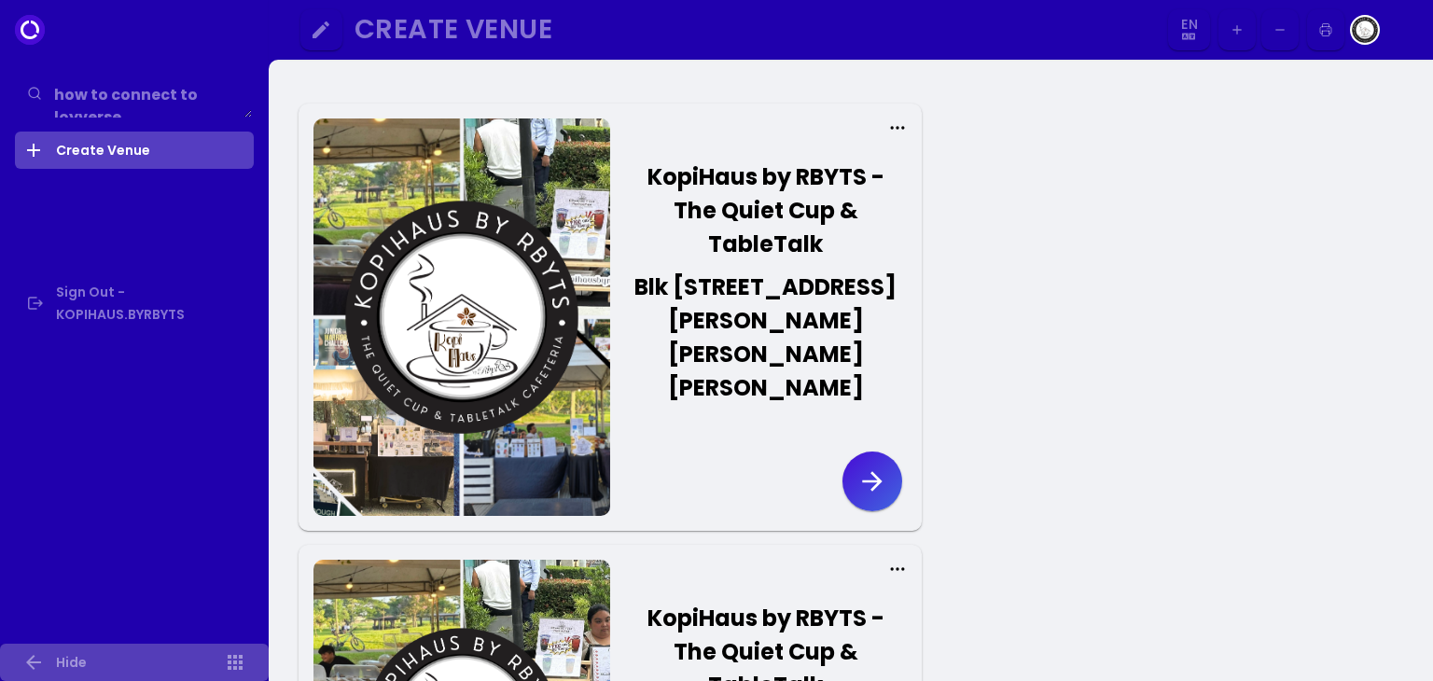
click at [1362, 38] on img at bounding box center [1365, 30] width 30 height 30
click at [678, 578] on button "KopiHaus by RBYTS - The Quiet Cup & TableTalk The Junction at Carmelray" at bounding box center [758, 690] width 297 height 224
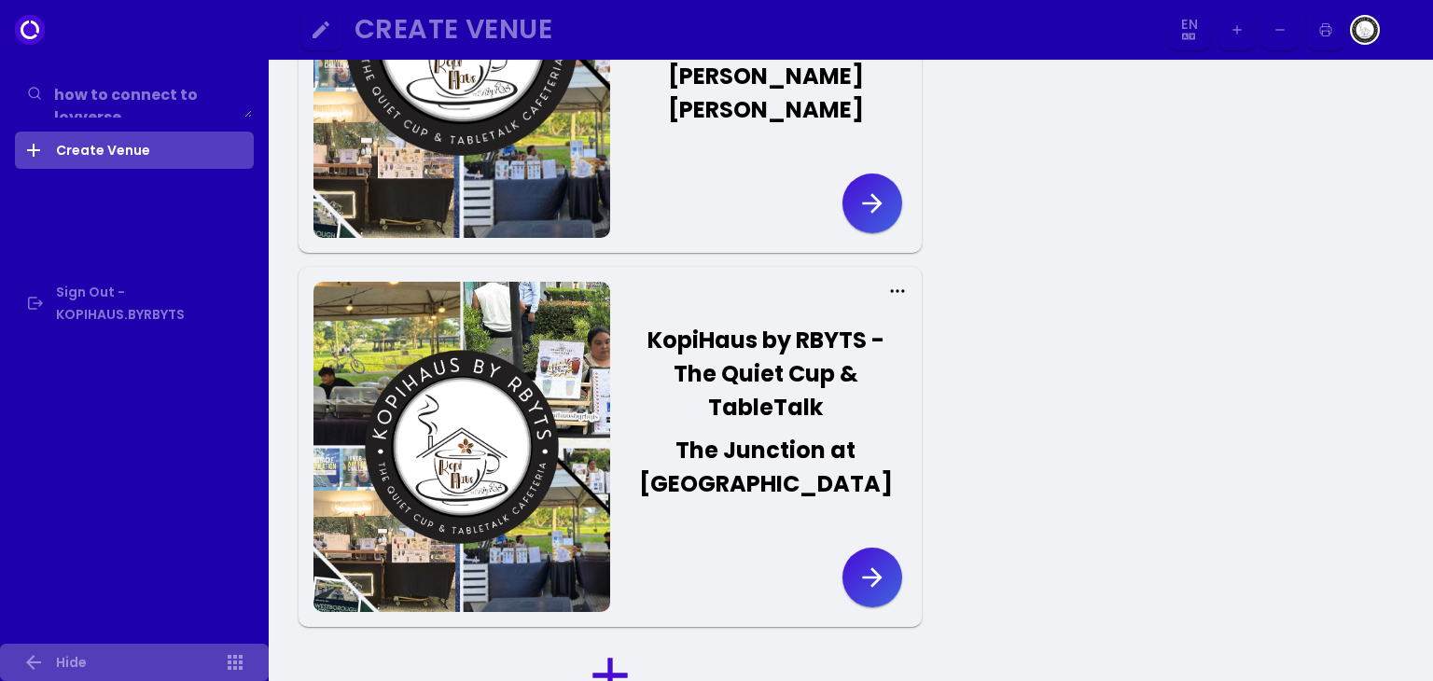
scroll to position [280, 0]
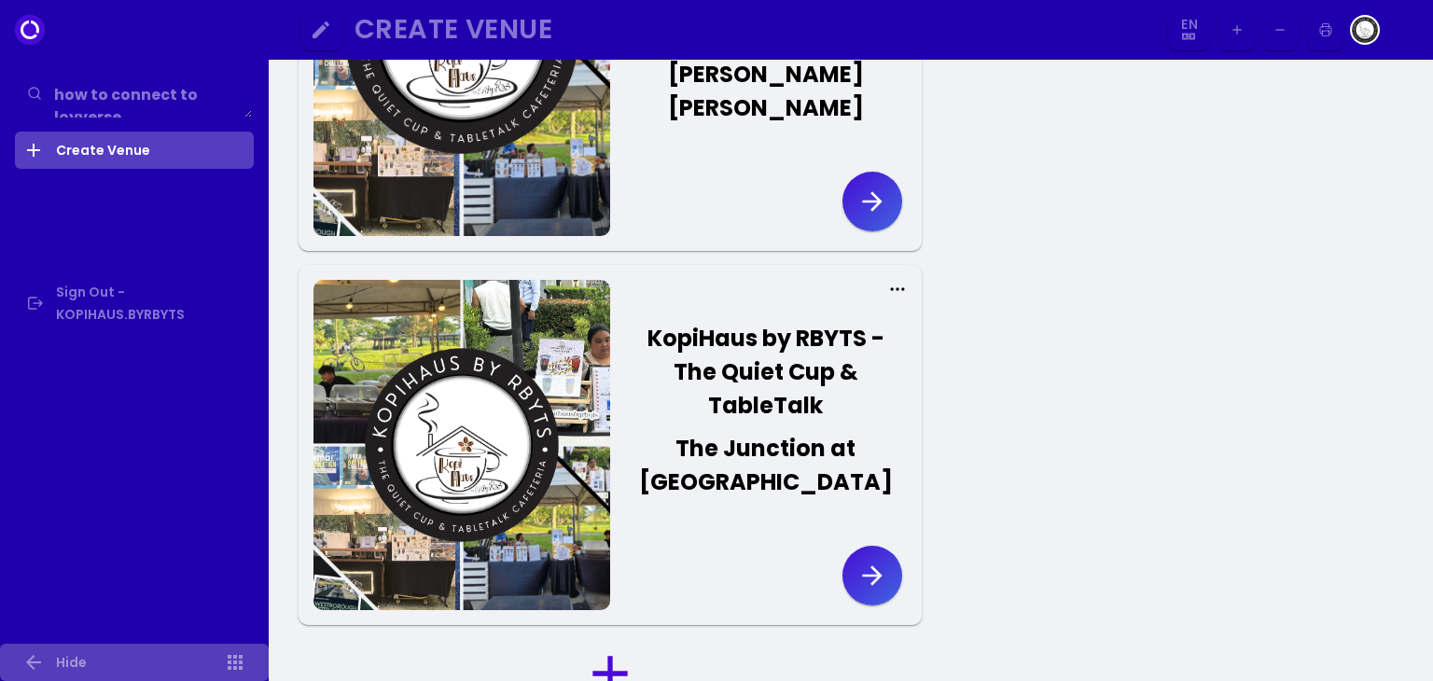
click at [890, 553] on button "button" at bounding box center [872, 576] width 60 height 60
select select "en"
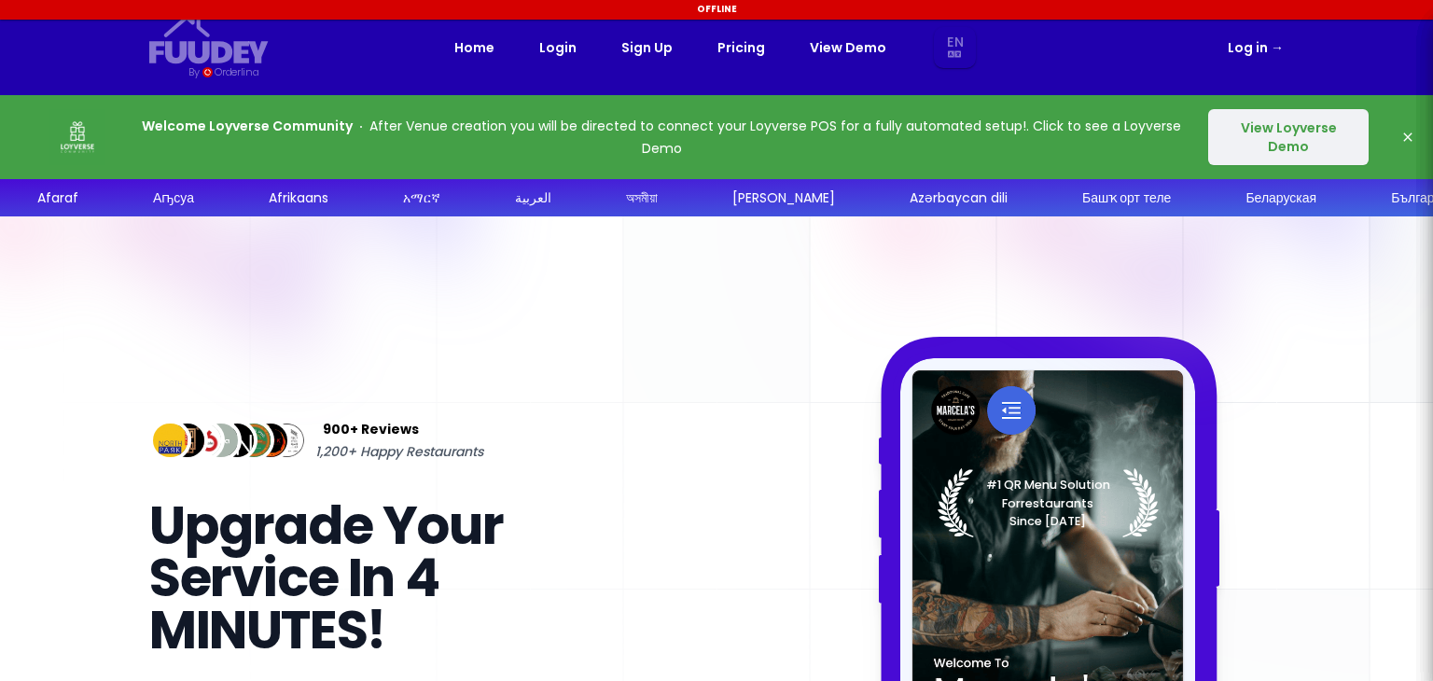
select select "en"
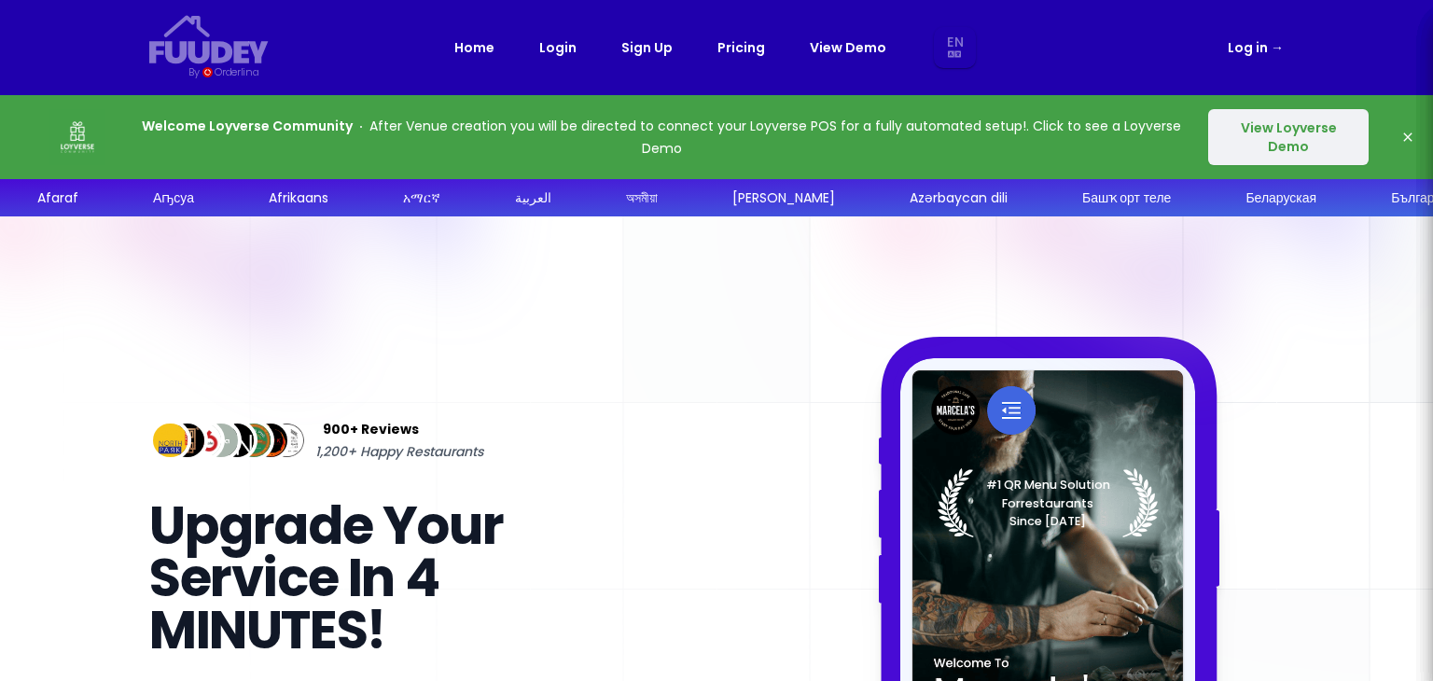
select select "en"
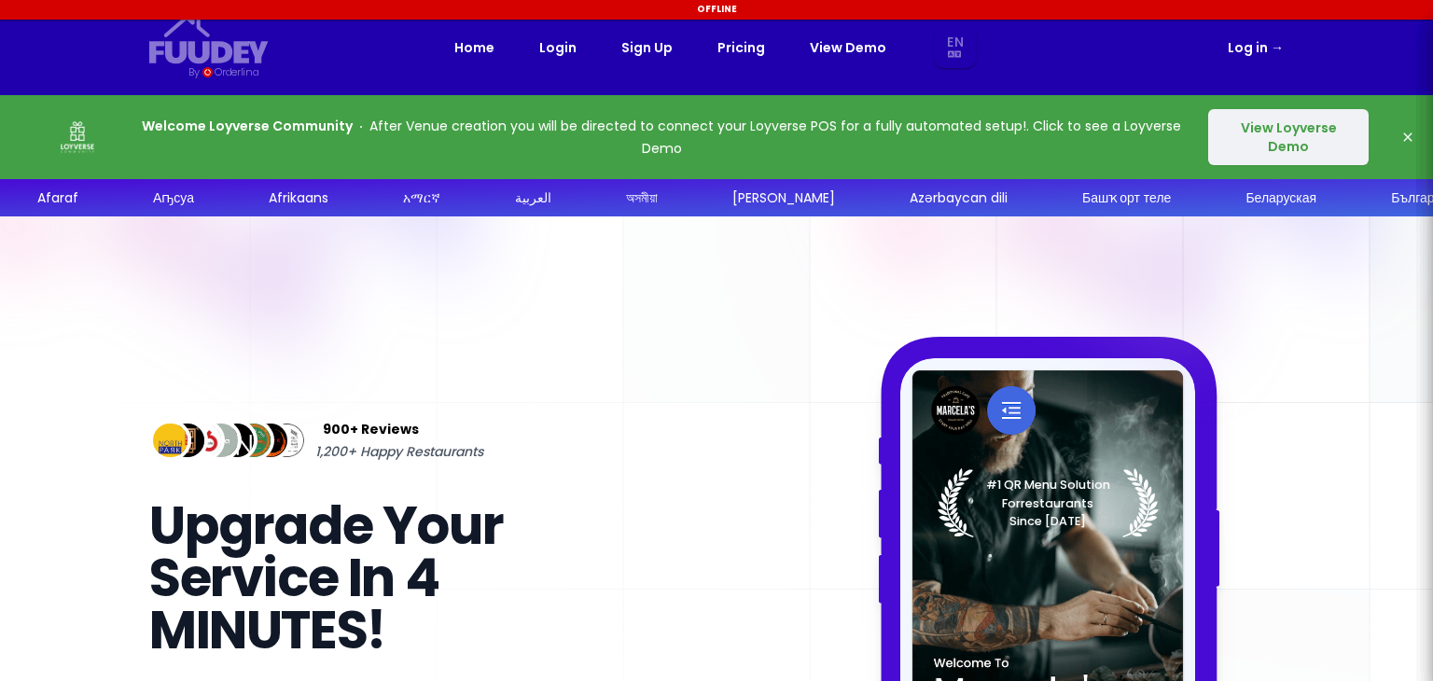
select select "en"
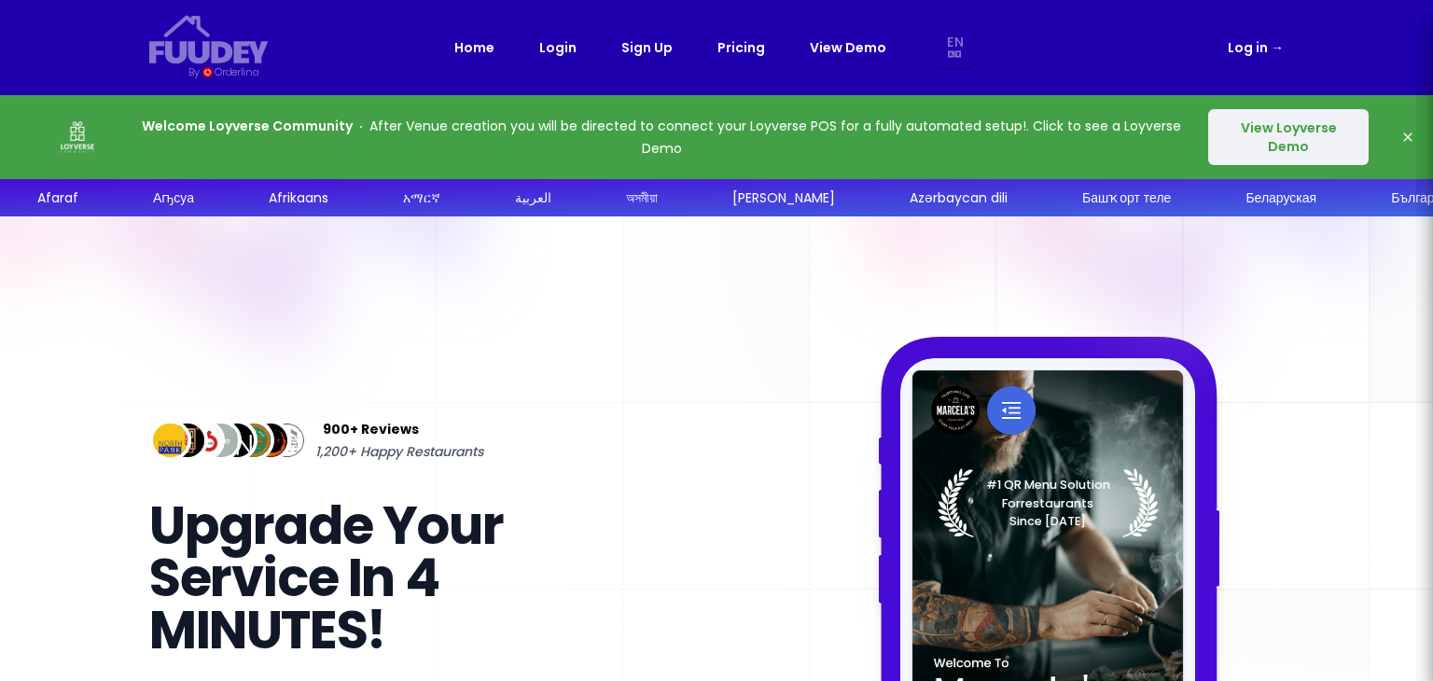
select select "en"
